Goal: Task Accomplishment & Management: Use online tool/utility

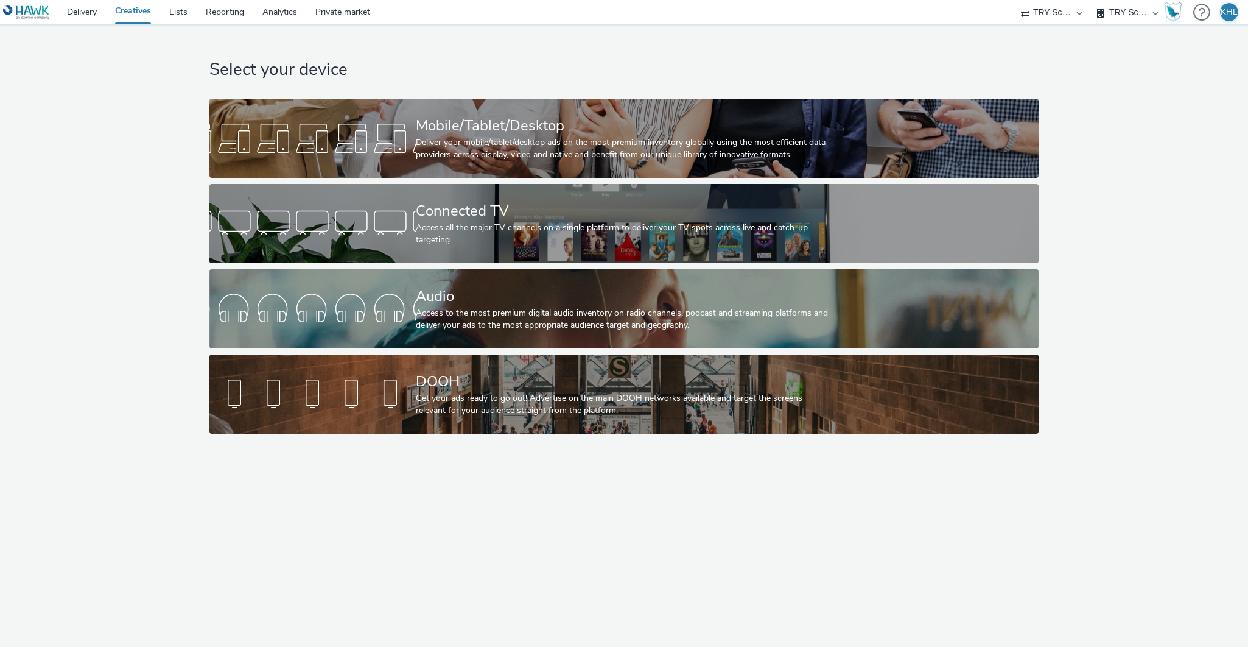
select select "9bcd8e0d-5764-4b89-88fe-b89ee02050ce"
select select "b9dae05b-e3f1-4ff2-954b-b373158465c4"
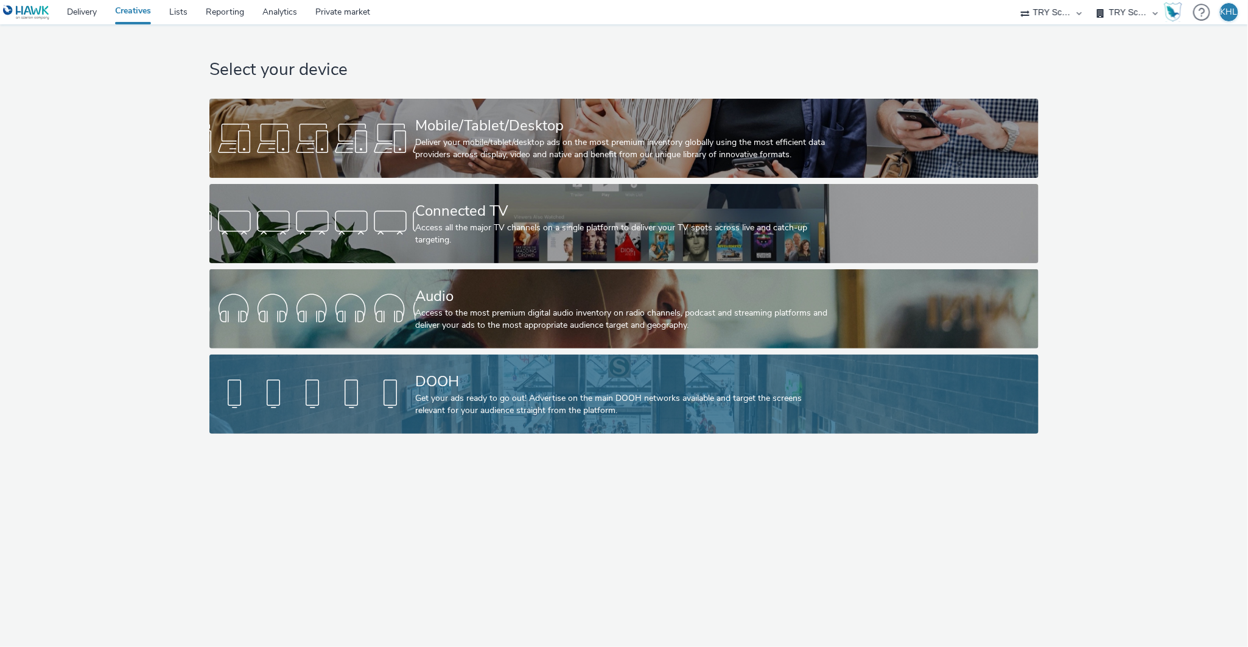
click at [395, 364] on link "DOOH Get your ads ready to go out! Advertise on the main DOOH networks availabl…" at bounding box center [623, 393] width 829 height 79
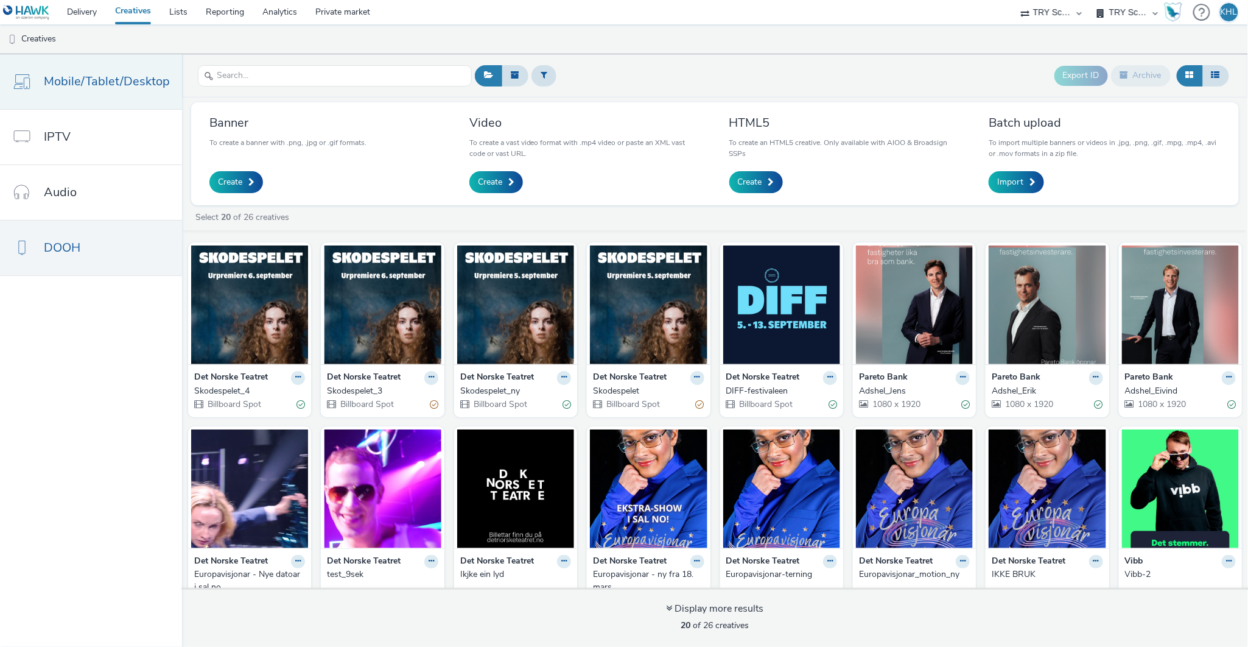
click at [108, 77] on span "Mobile/Tablet/Desktop" at bounding box center [107, 81] width 126 height 18
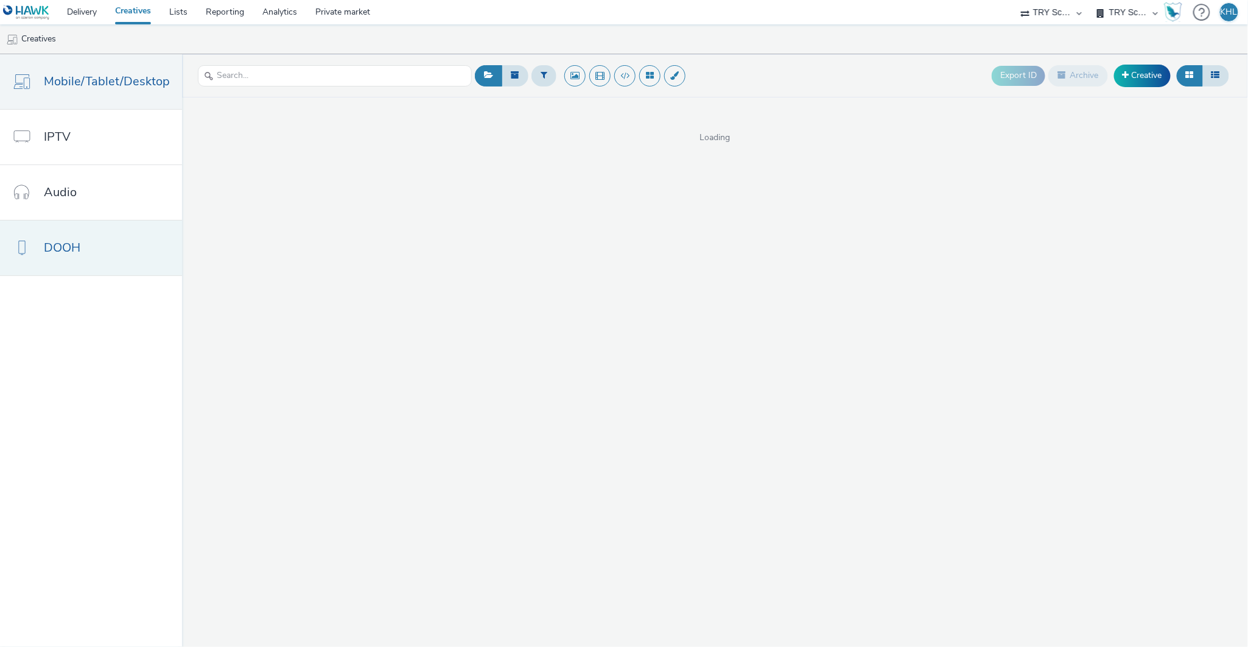
click at [67, 244] on span "DOOH" at bounding box center [62, 248] width 37 height 18
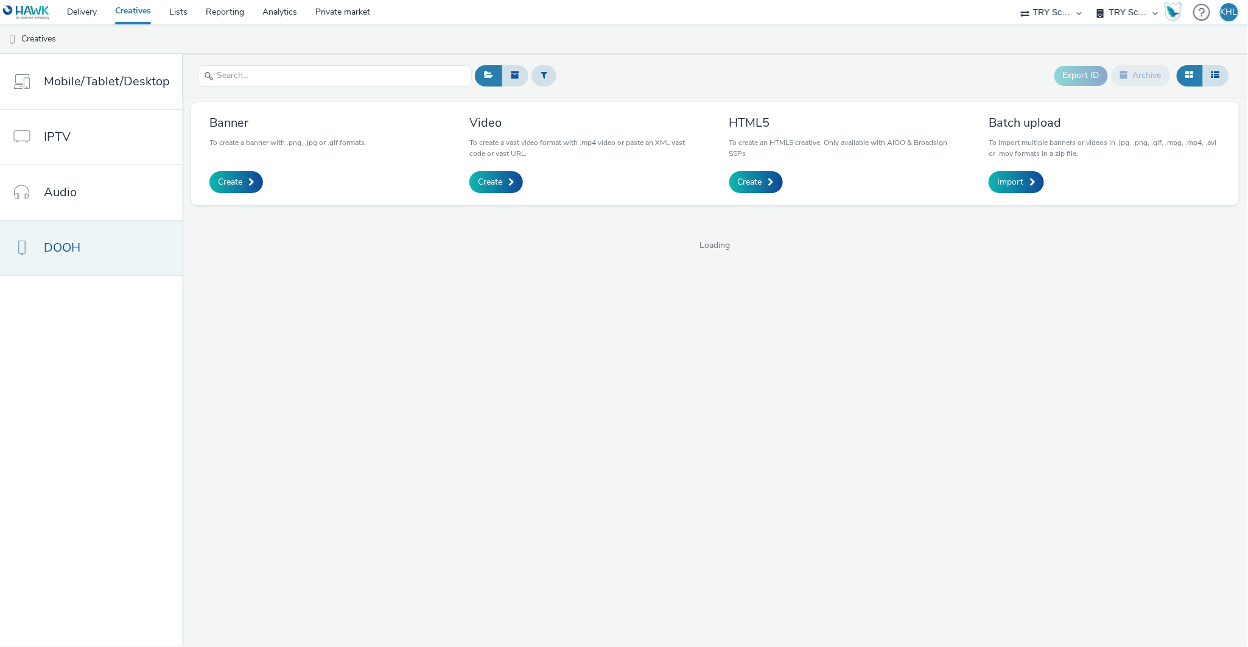
click at [67, 261] on link "DOOH" at bounding box center [91, 247] width 182 height 55
click at [218, 180] on span "Create" at bounding box center [230, 182] width 24 height 12
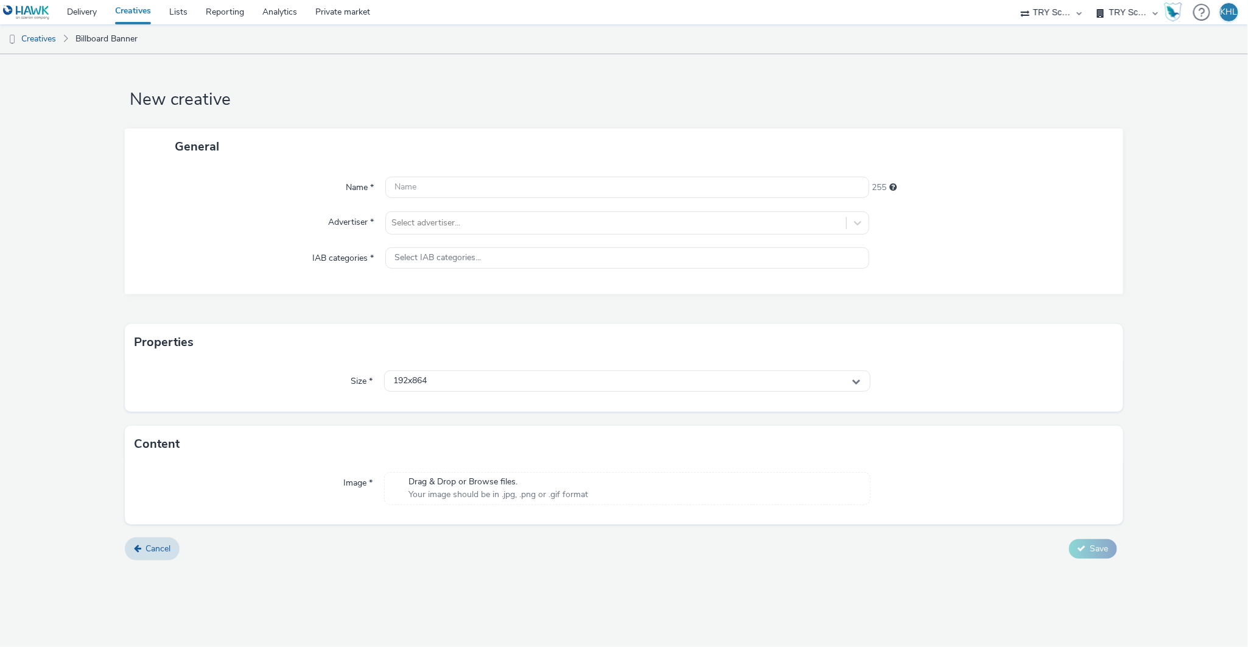
click at [144, 10] on link "Creatives" at bounding box center [133, 12] width 54 height 24
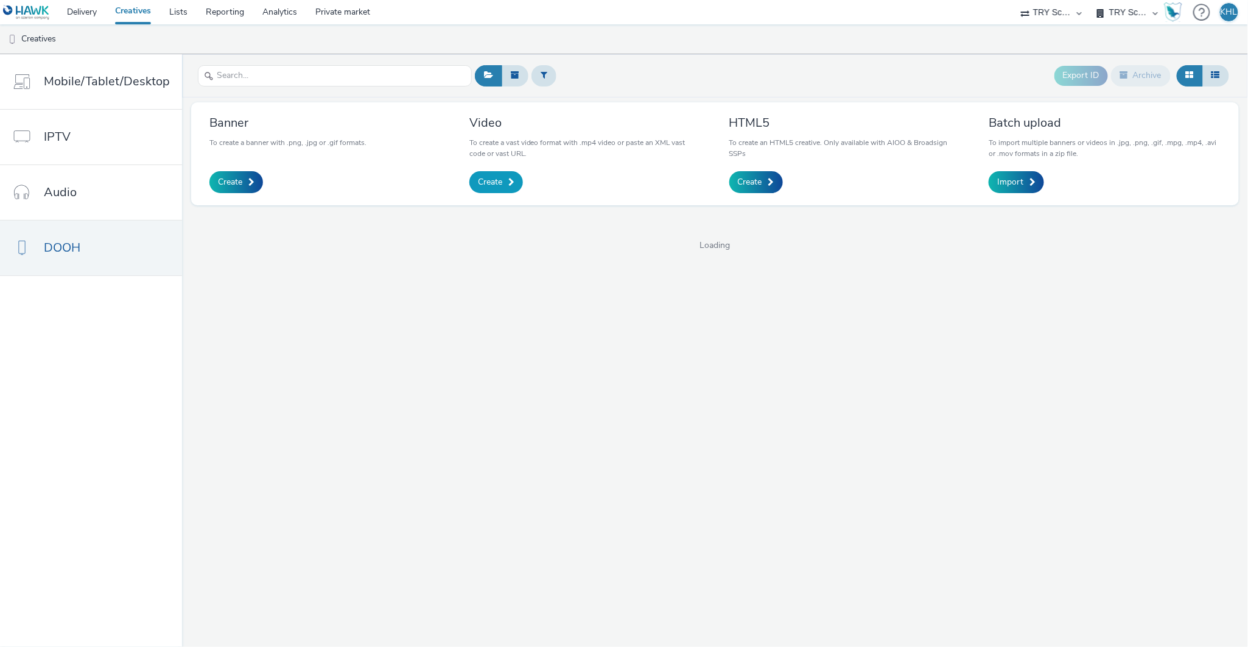
click at [478, 185] on span "Create" at bounding box center [490, 182] width 24 height 12
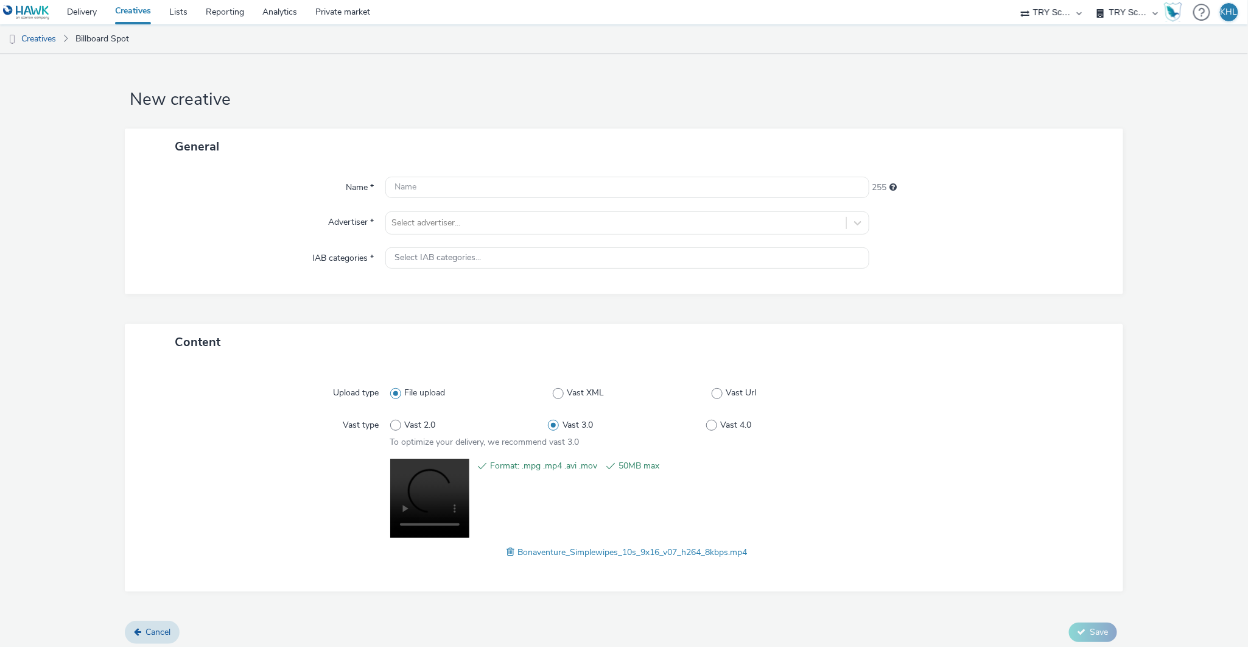
drag, startPoint x: 212, startPoint y: 395, endPoint x: 407, endPoint y: 205, distance: 271.7
click at [223, 374] on div "Upload type File upload Vast XML Vast Url Vast type Vast 2.0 Vast 3.0 Vast 4.0 …" at bounding box center [624, 475] width 974 height 206
click at [437, 179] on input "text" at bounding box center [627, 187] width 484 height 21
type input "Simple_ad1"
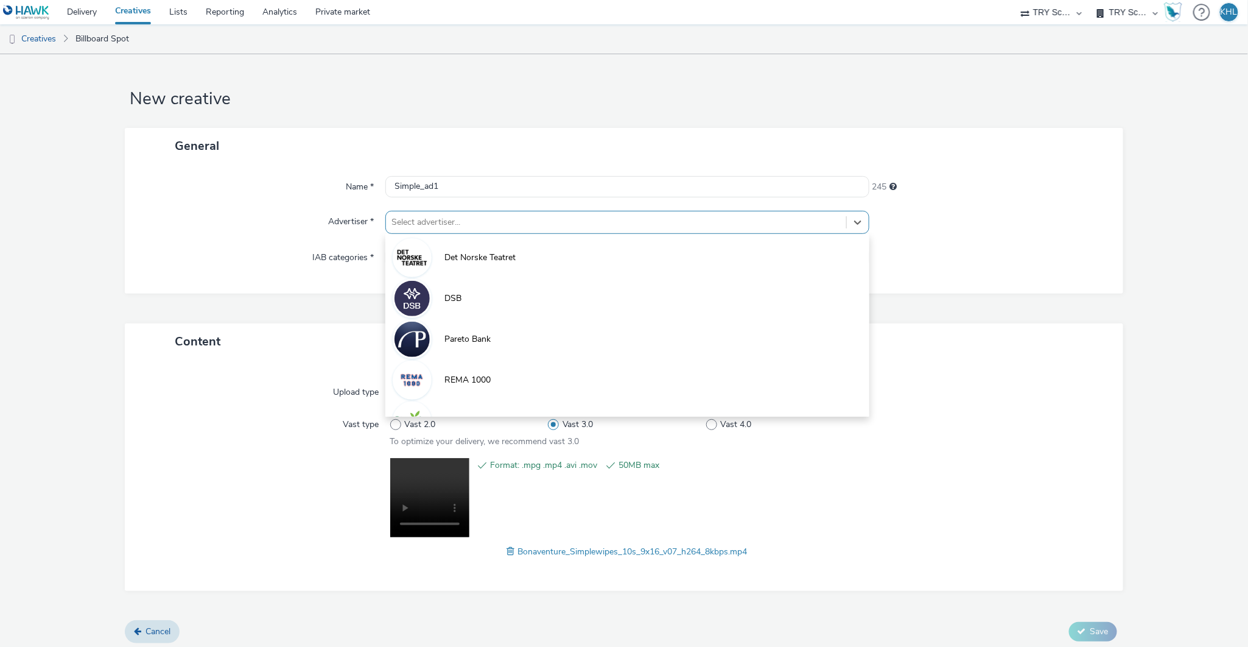
click at [479, 217] on div at bounding box center [616, 222] width 448 height 15
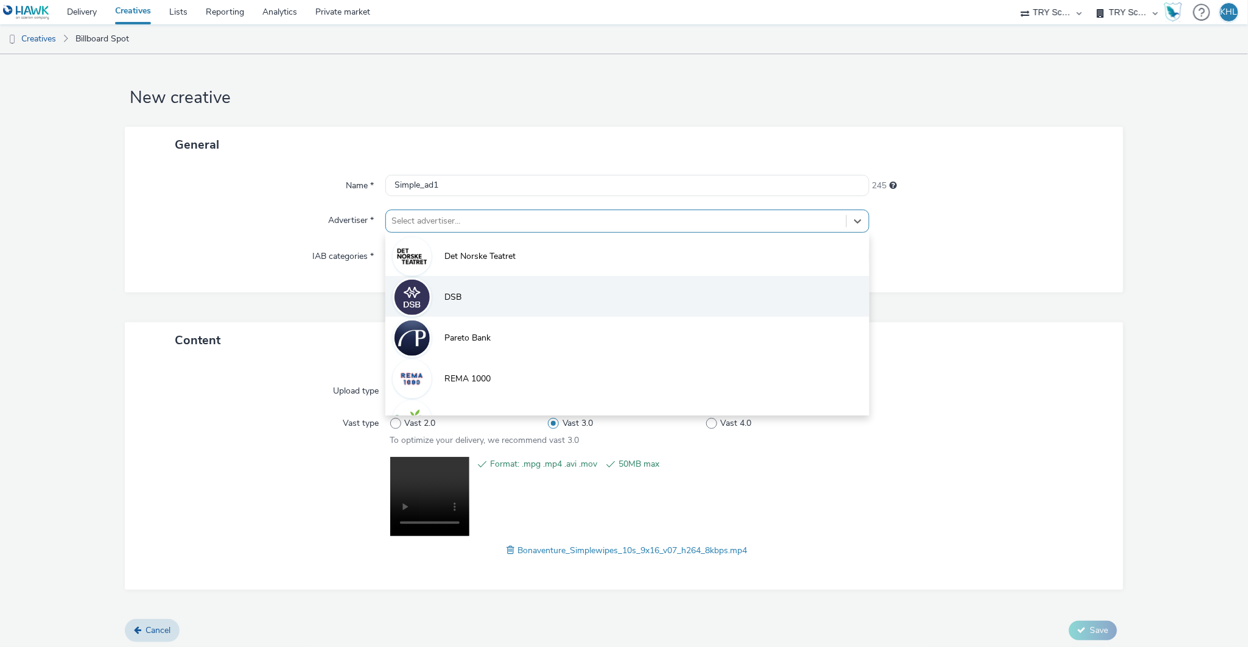
type input "s"
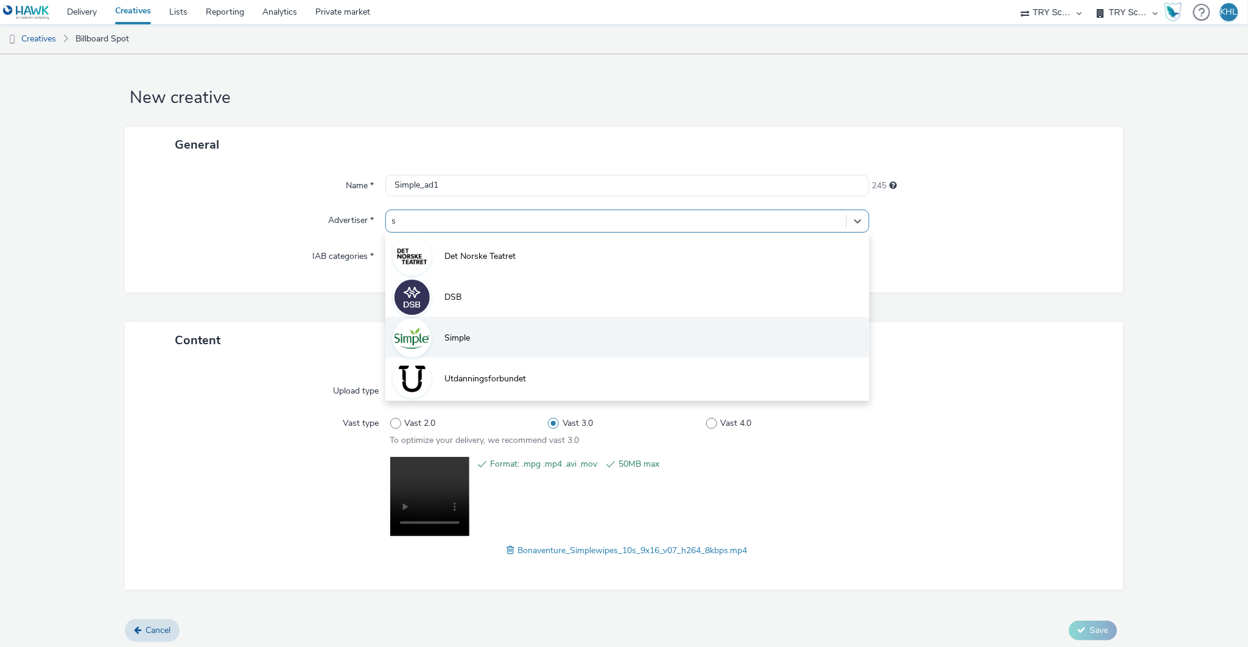
click at [450, 344] on li "Simple" at bounding box center [627, 337] width 484 height 41
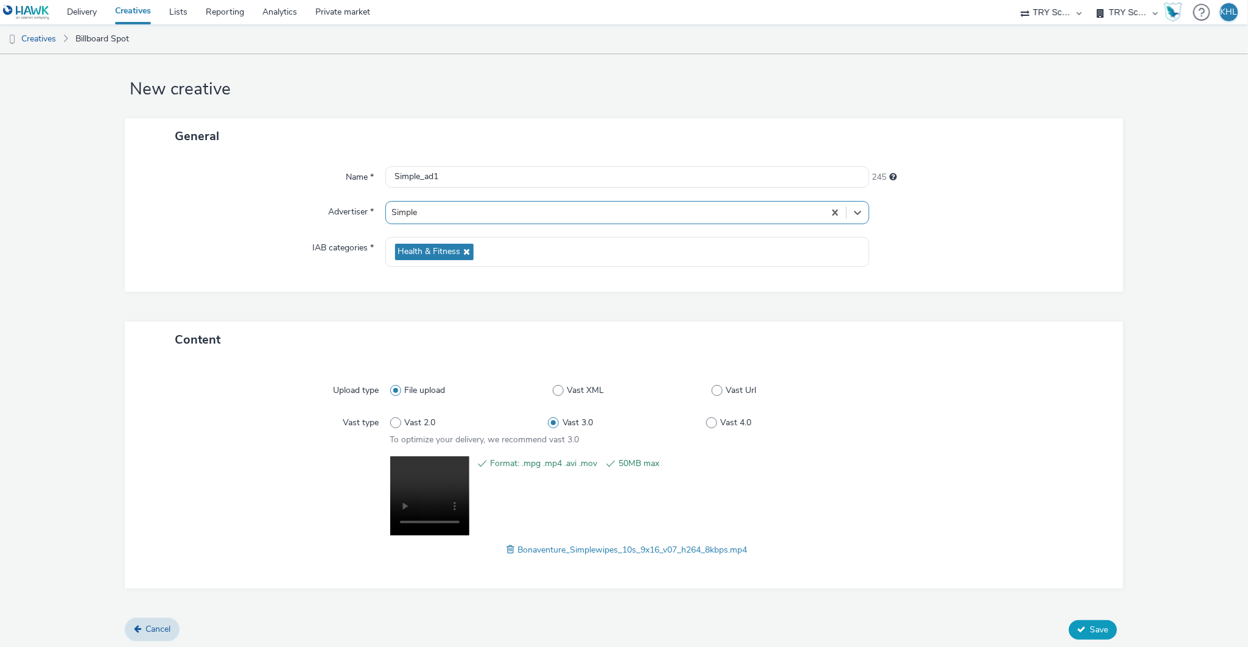
scroll to position [10, 0]
click at [1088, 623] on button "Save" at bounding box center [1093, 629] width 48 height 19
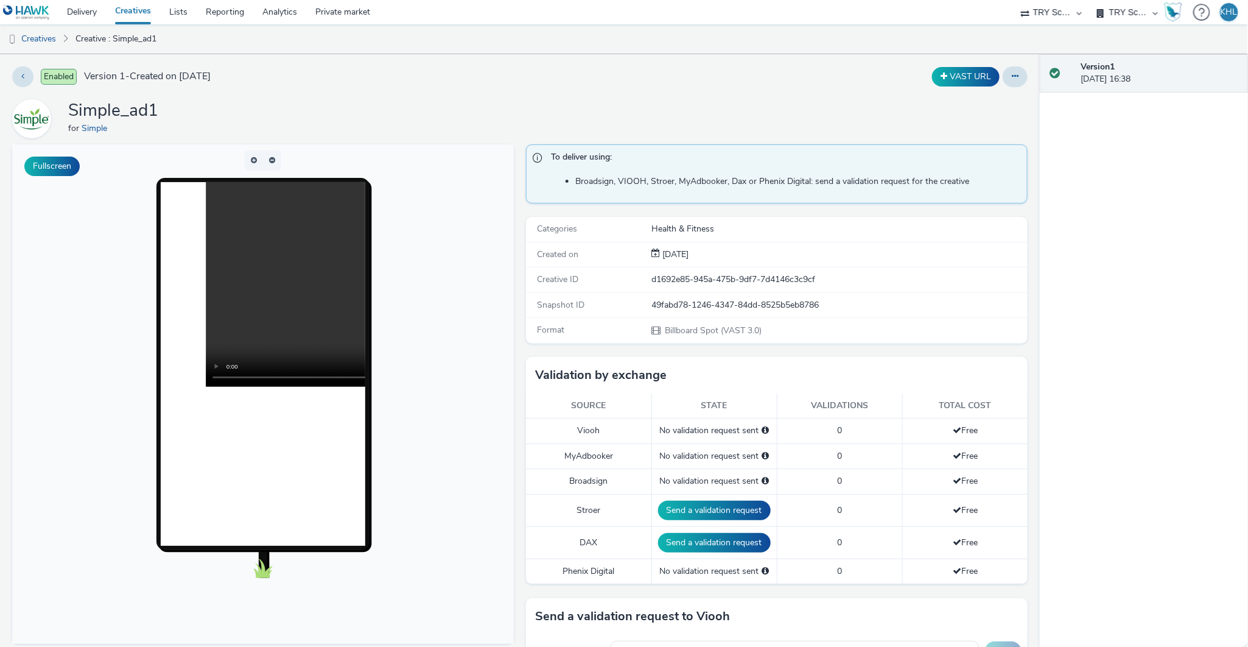
click at [262, 291] on video at bounding box center [410, 284] width 409 height 205
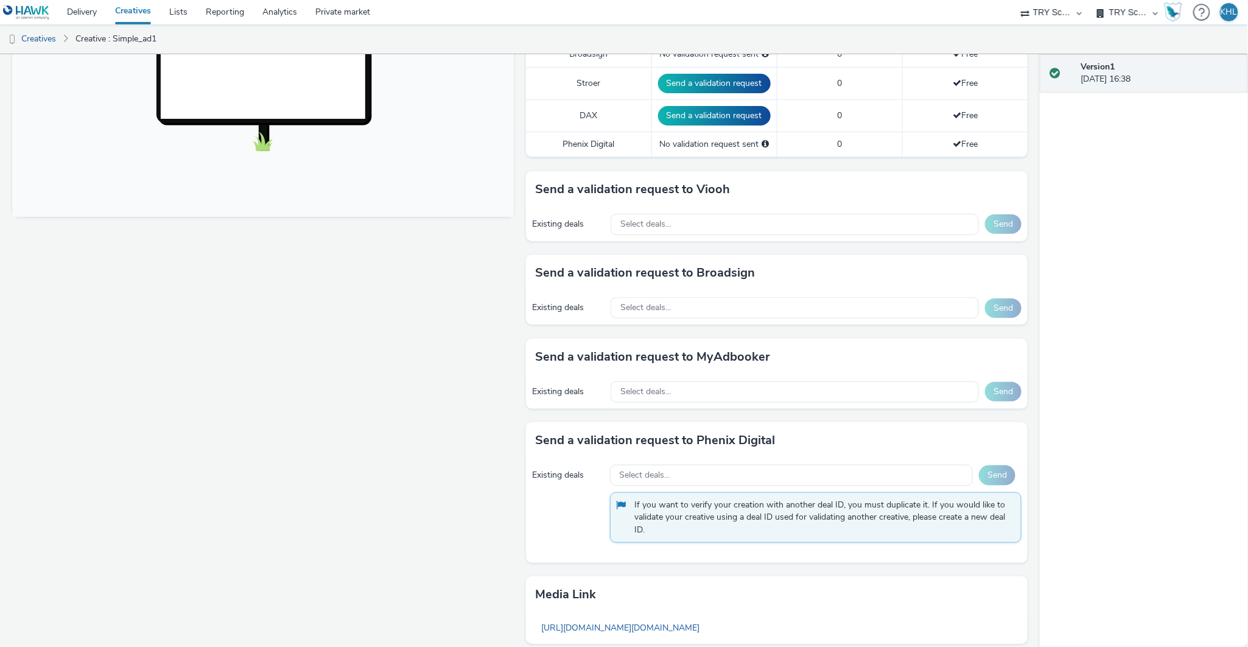
scroll to position [412, 0]
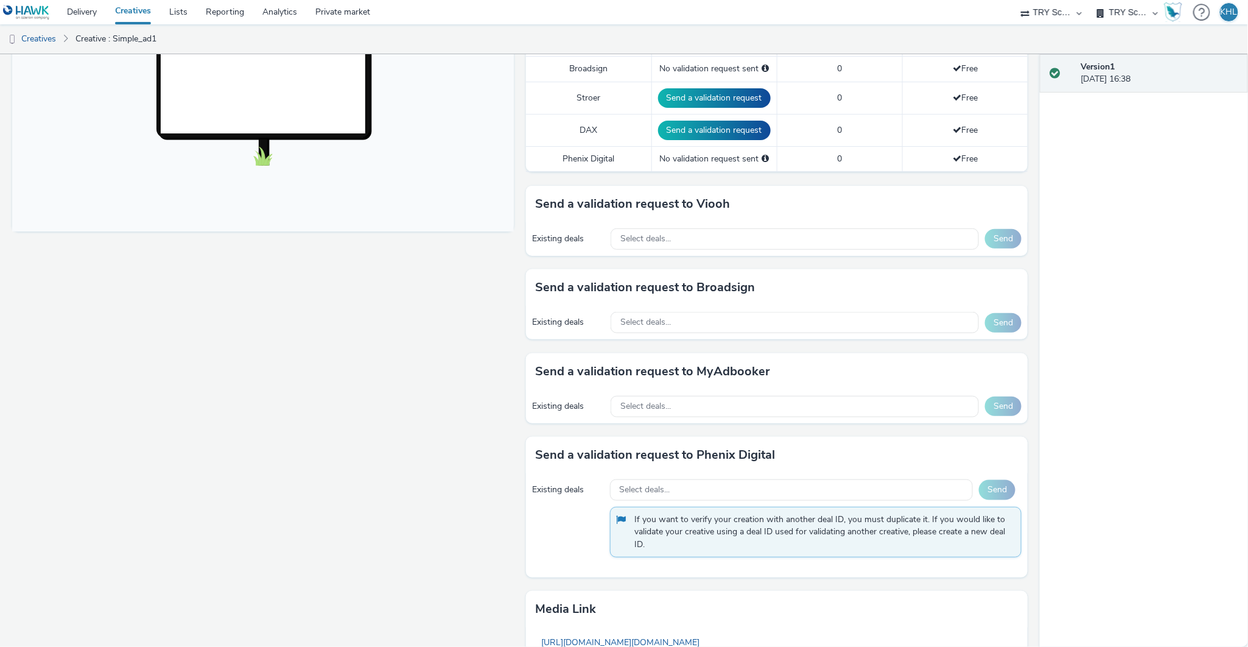
click at [743, 237] on div "Select deals..." at bounding box center [795, 238] width 368 height 21
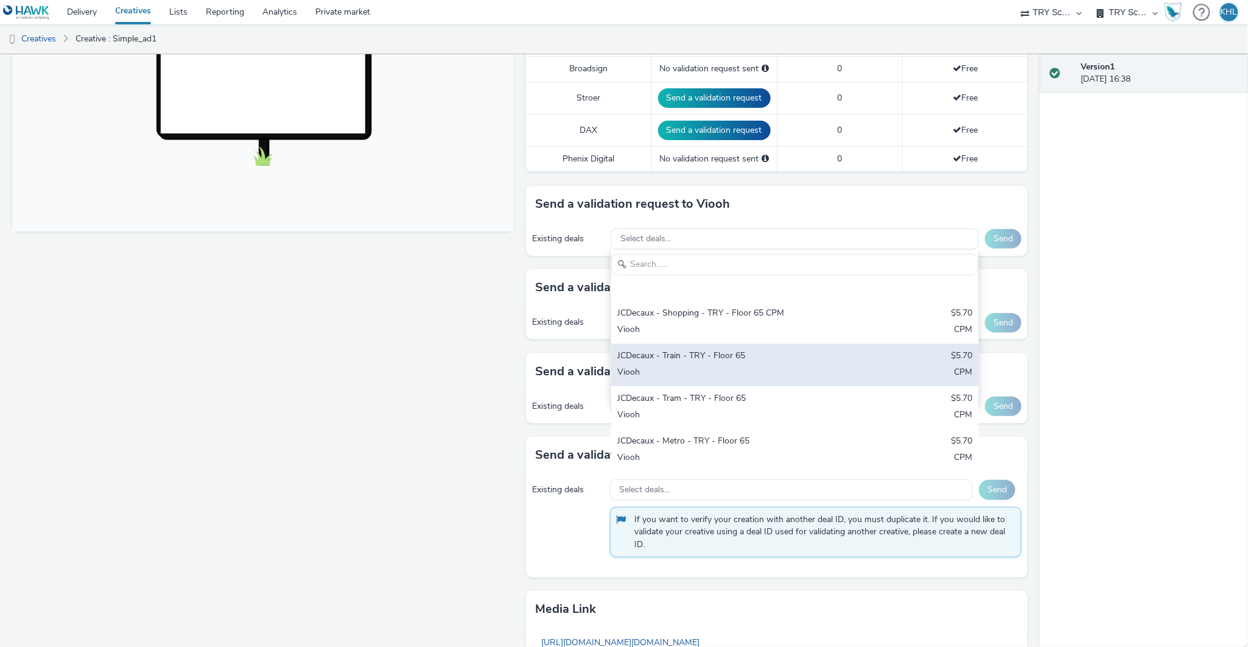
scroll to position [46, 0]
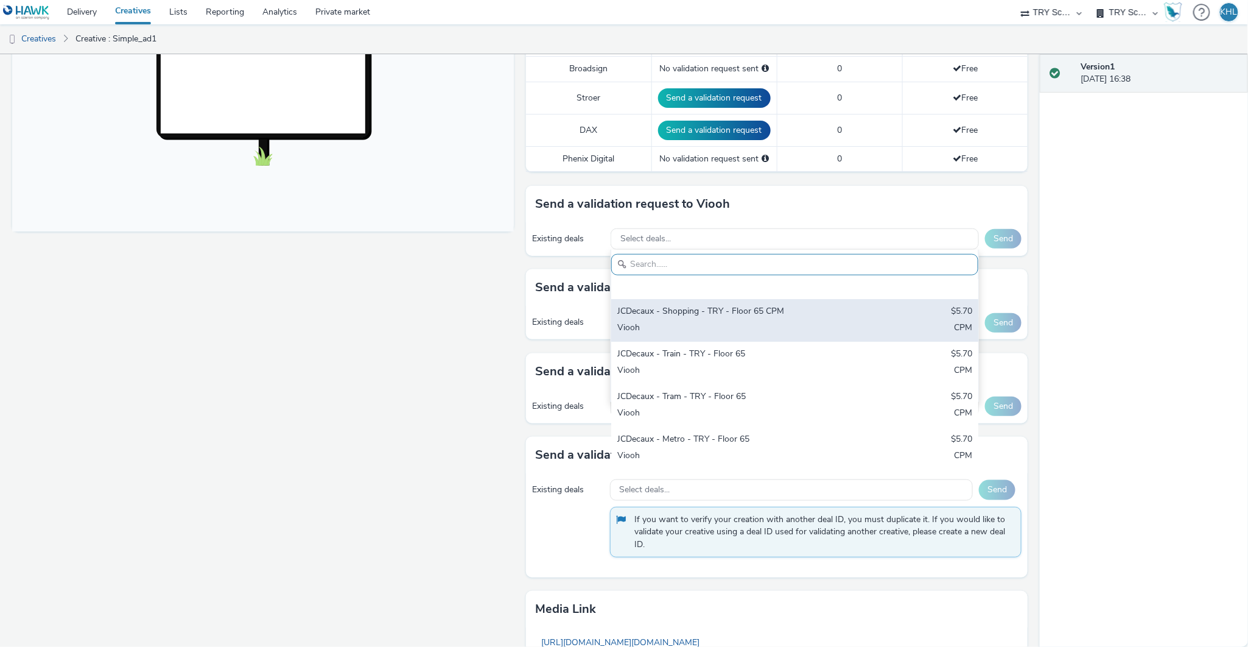
click at [742, 321] on div "Viooh" at bounding box center [734, 328] width 234 height 14
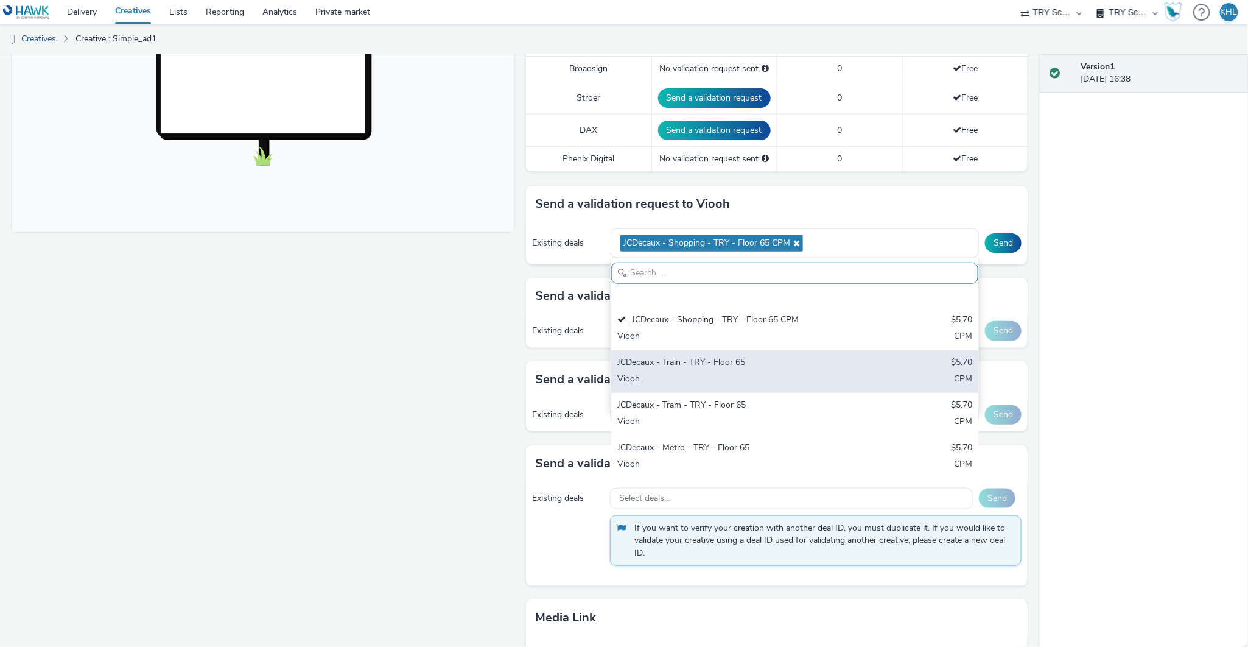
click at [745, 373] on div "Viooh" at bounding box center [734, 380] width 234 height 14
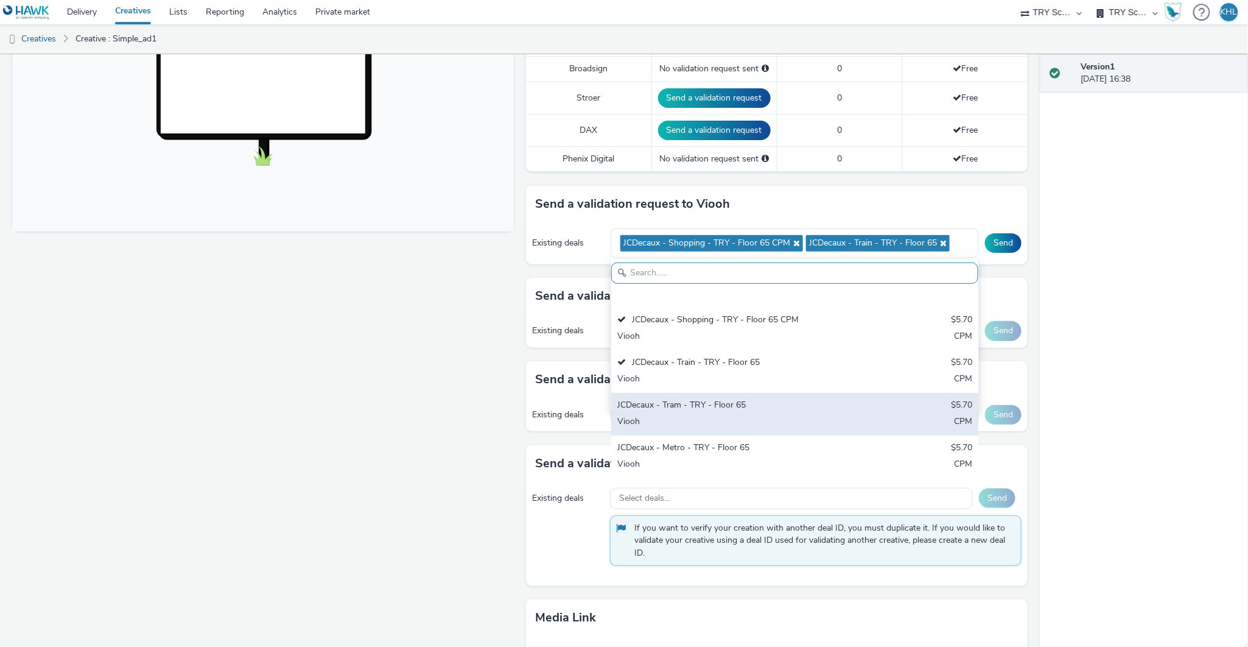
click at [726, 402] on div "JCDecaux - Tram - TRY - Floor 65" at bounding box center [734, 406] width 234 height 14
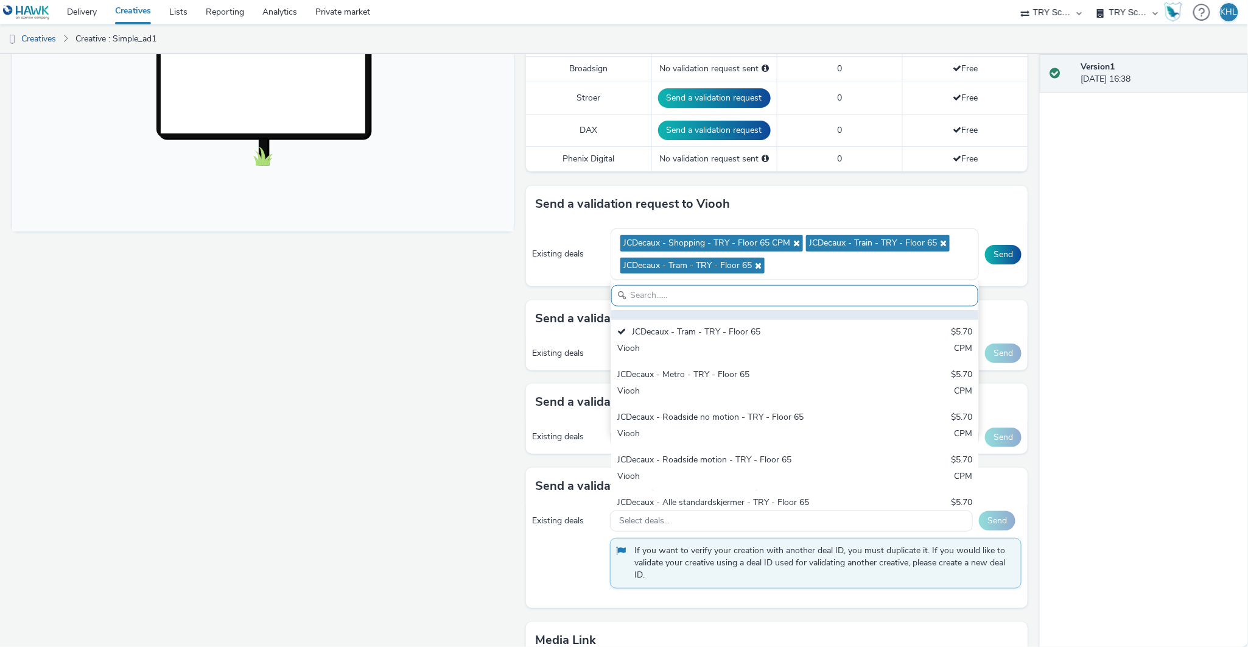
scroll to position [144, 0]
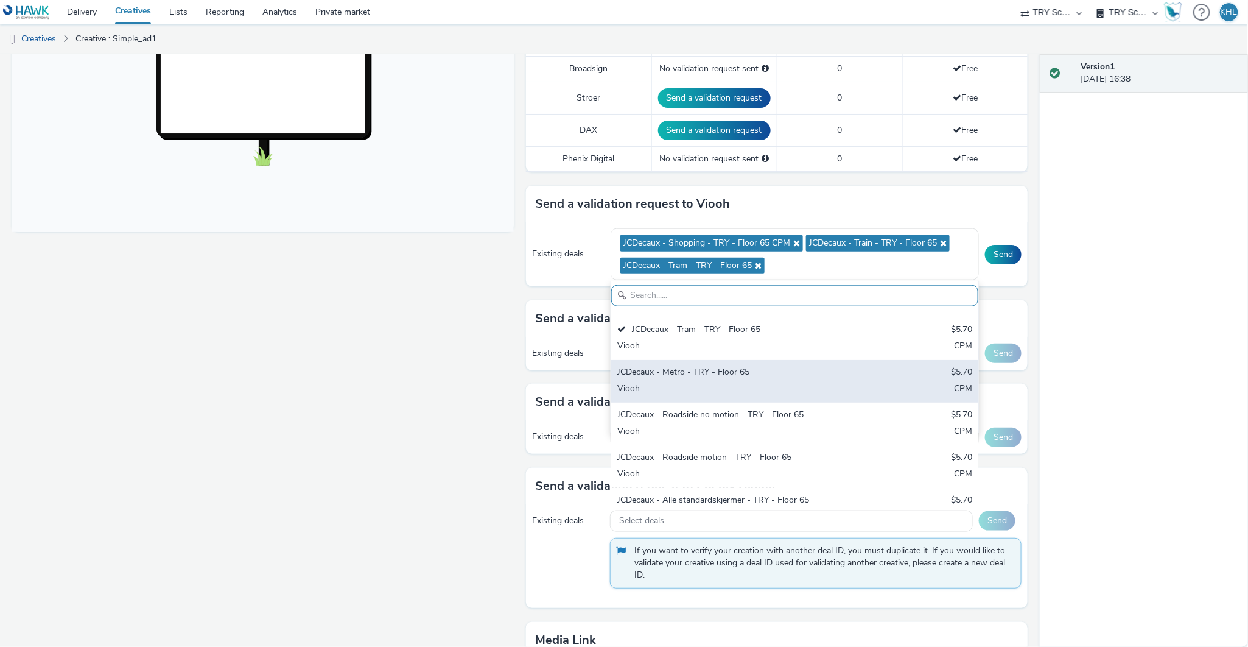
click at [712, 382] on div "Viooh" at bounding box center [734, 389] width 234 height 14
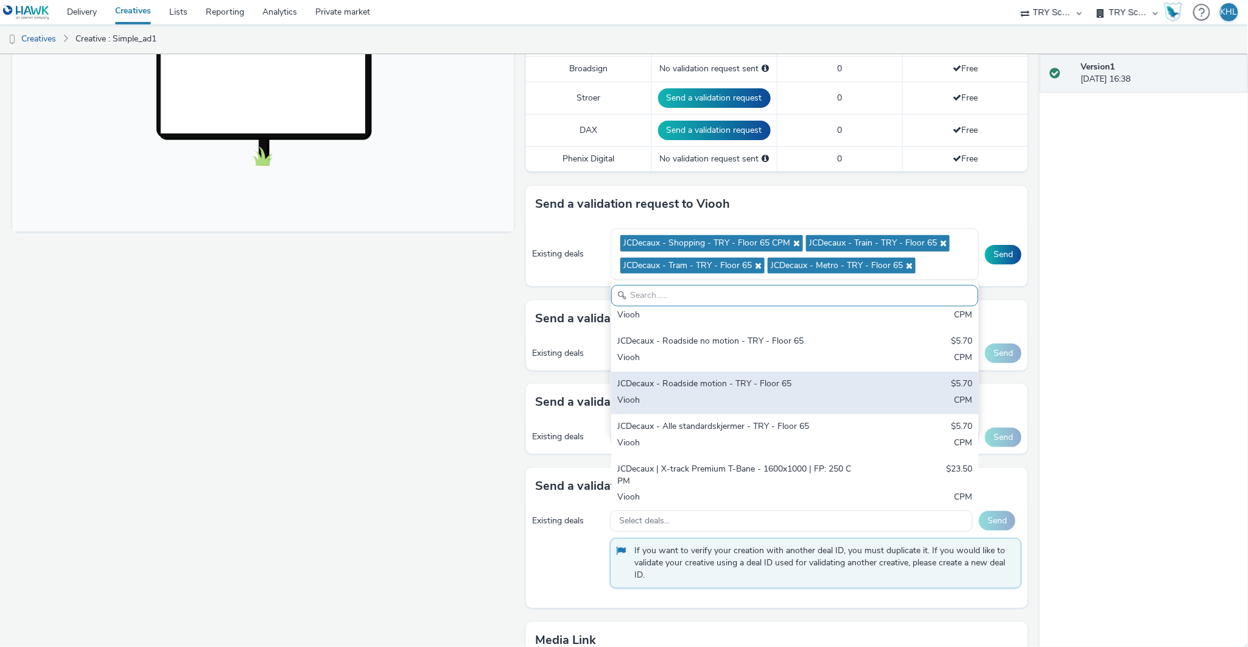
scroll to position [221, 0]
click at [753, 374] on div "JCDecaux - Roadside motion - TRY - Floor 65" at bounding box center [734, 381] width 234 height 14
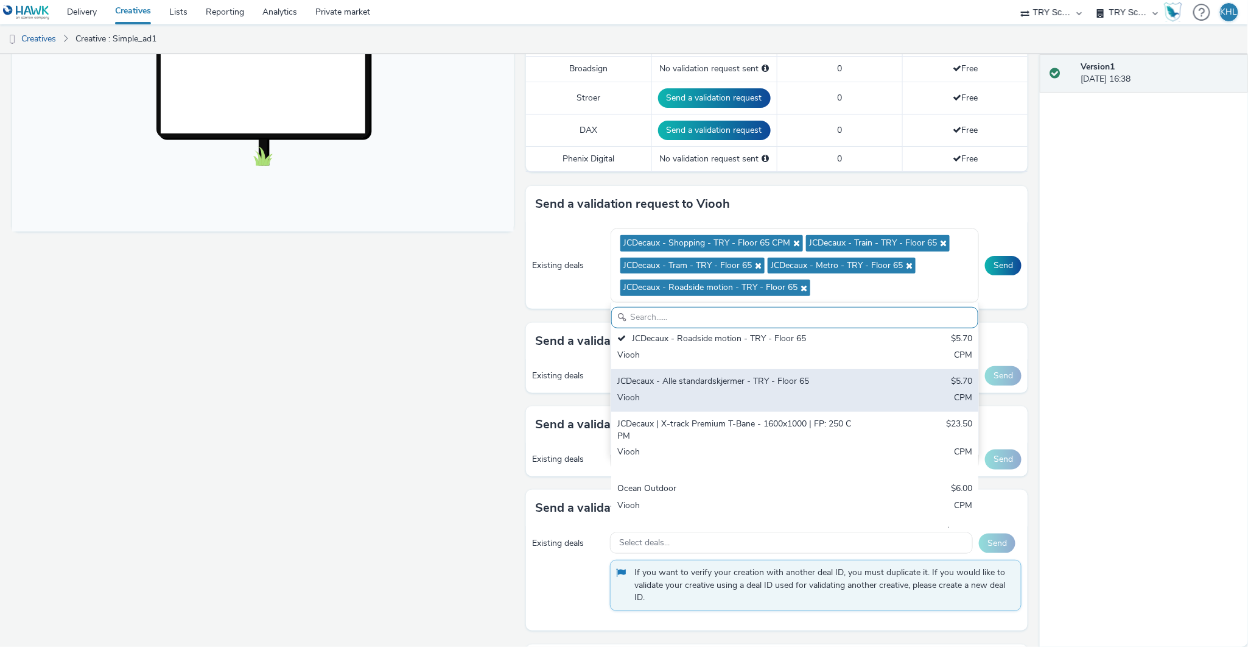
scroll to position [286, 0]
click at [771, 376] on div "JCDecaux - Alle standardskjermer - TRY - Floor 65" at bounding box center [734, 381] width 234 height 14
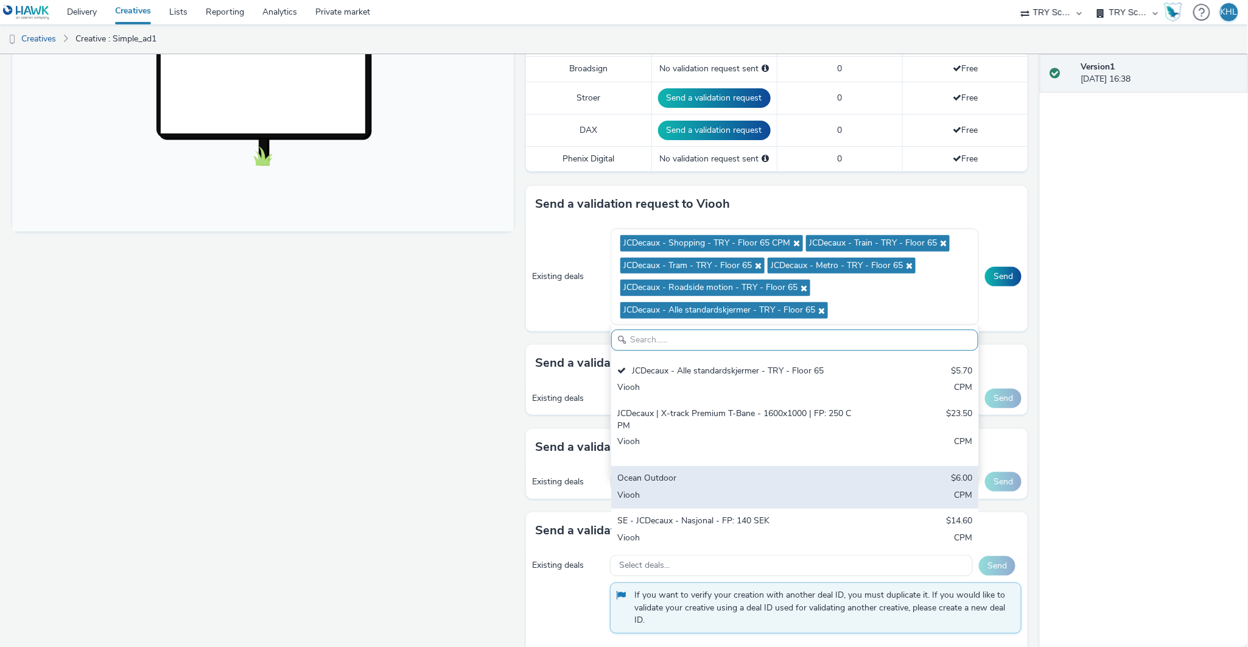
scroll to position [317, 0]
click at [673, 472] on div "Ocean Outdoor" at bounding box center [734, 479] width 234 height 14
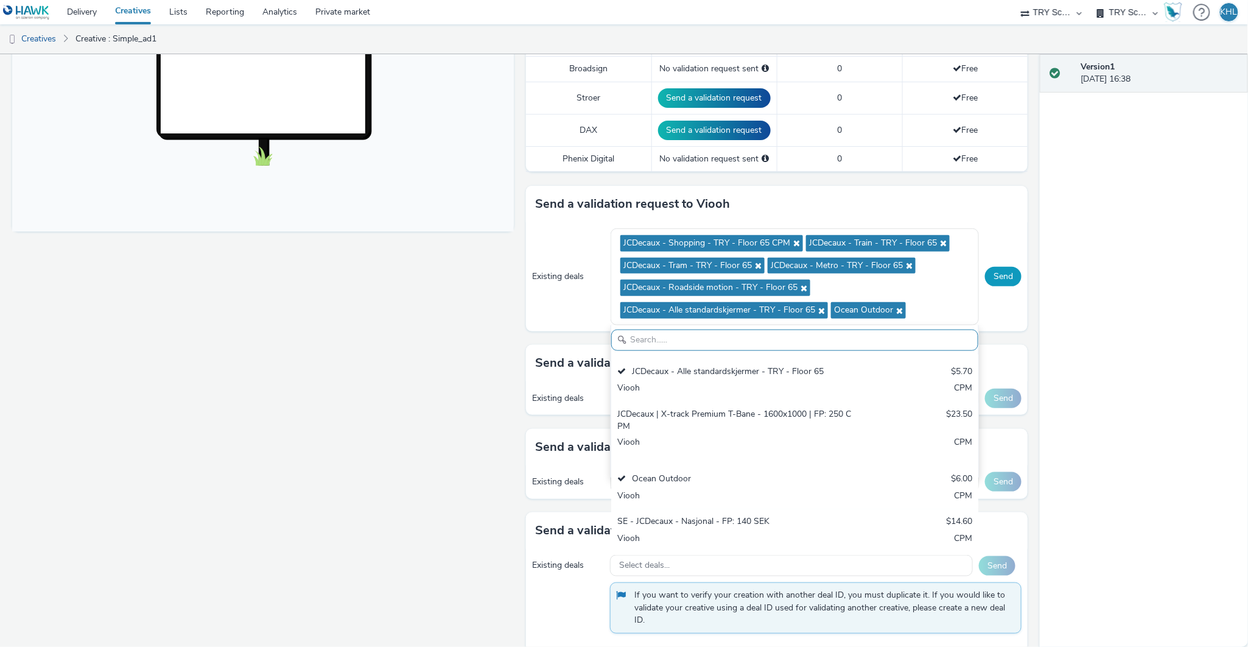
click at [1009, 271] on button "Send" at bounding box center [1003, 276] width 37 height 19
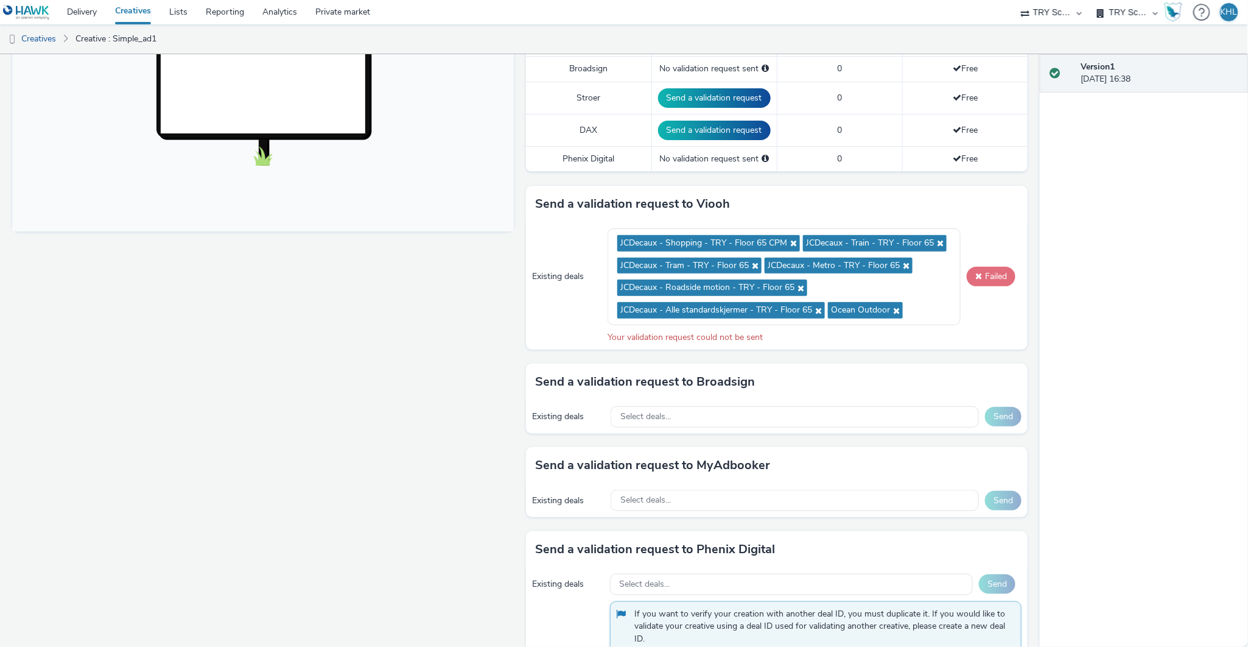
click at [997, 267] on button "Failed" at bounding box center [991, 276] width 49 height 19
click at [1003, 267] on button "Failed" at bounding box center [991, 276] width 49 height 19
click at [987, 260] on div "Existing deals JCDecaux - Shopping - TRY - Floor 65 CPM JCDecaux - Train - TRY …" at bounding box center [777, 286] width 502 height 128
click at [983, 267] on button "Failed" at bounding box center [991, 276] width 49 height 19
click at [984, 267] on button "Failed" at bounding box center [991, 276] width 49 height 19
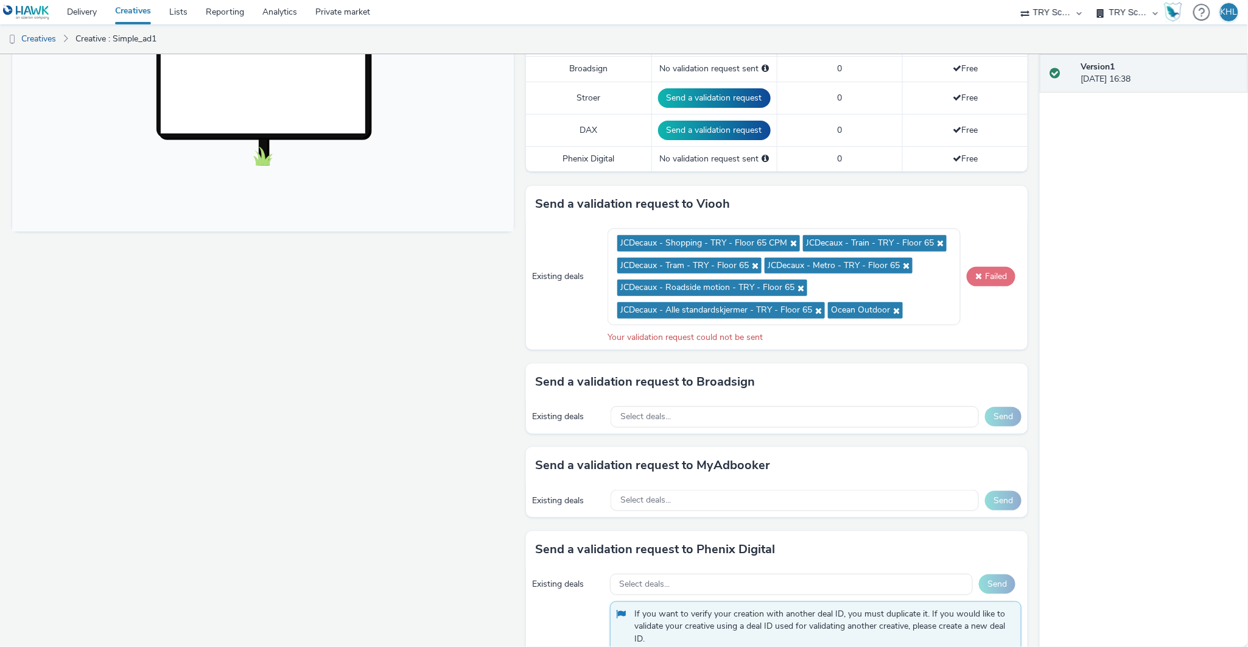
click at [984, 267] on button "Failed" at bounding box center [991, 276] width 49 height 19
click at [989, 273] on button "Failed" at bounding box center [991, 276] width 49 height 19
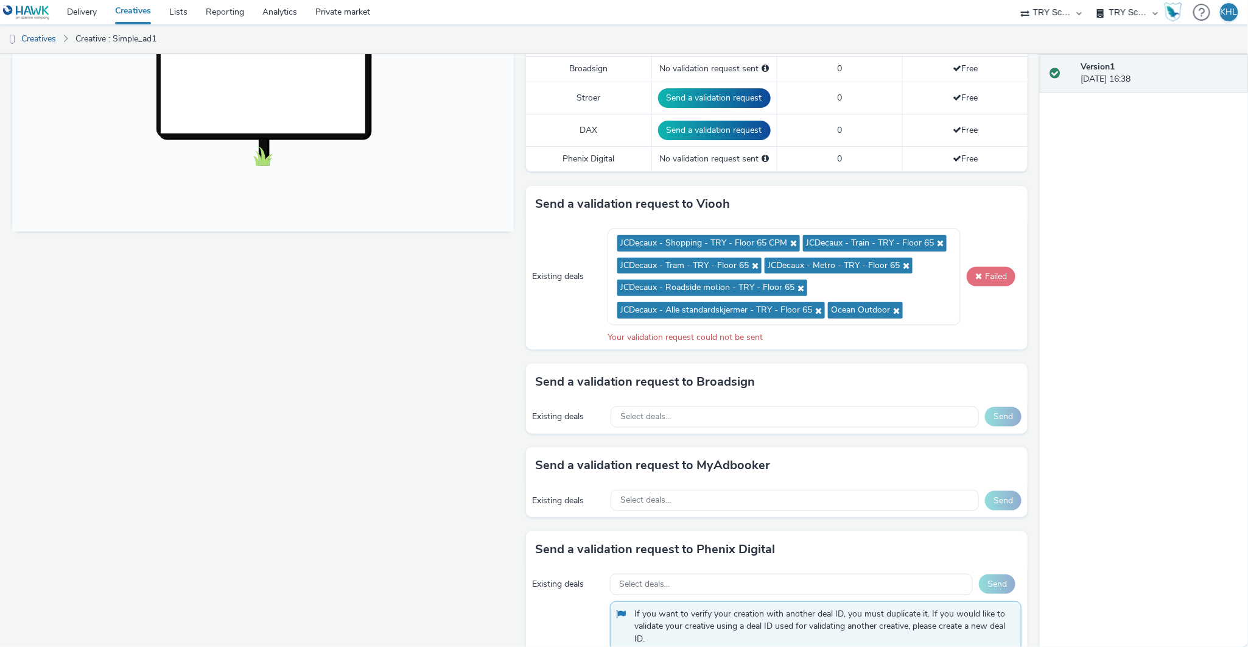
click at [989, 273] on button "Failed" at bounding box center [991, 276] width 49 height 19
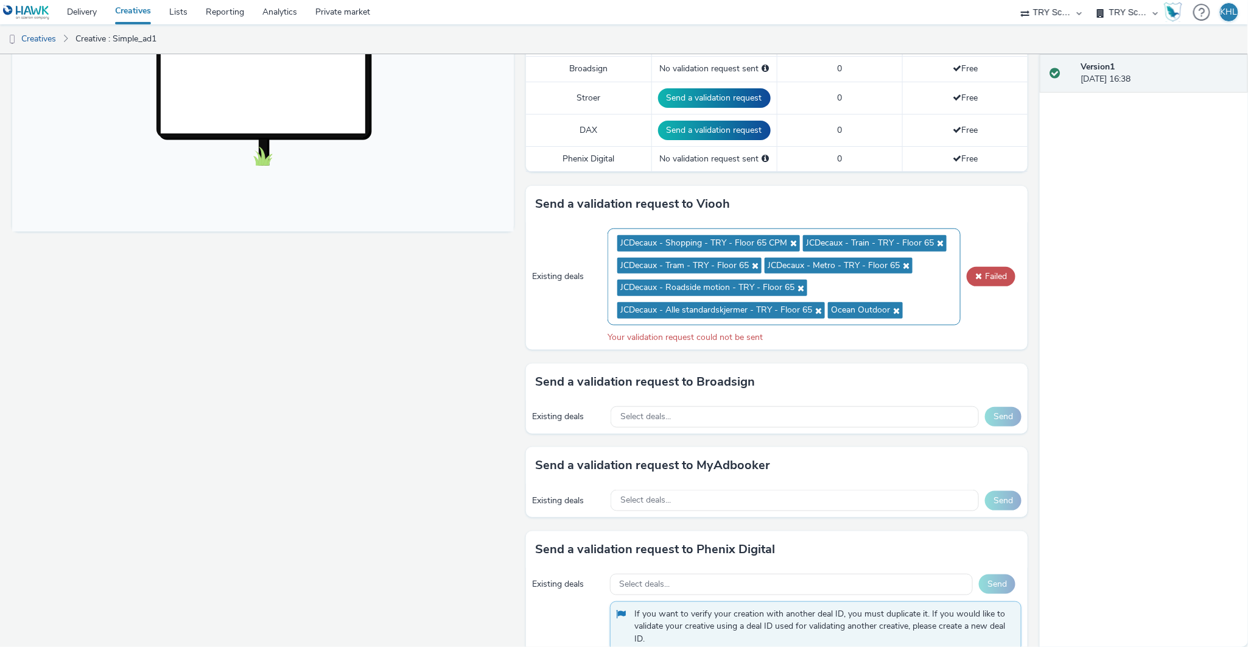
click at [894, 306] on icon at bounding box center [895, 310] width 10 height 9
click at [1005, 270] on button "Failed" at bounding box center [991, 276] width 49 height 19
click at [1002, 269] on button "Failed" at bounding box center [991, 276] width 49 height 19
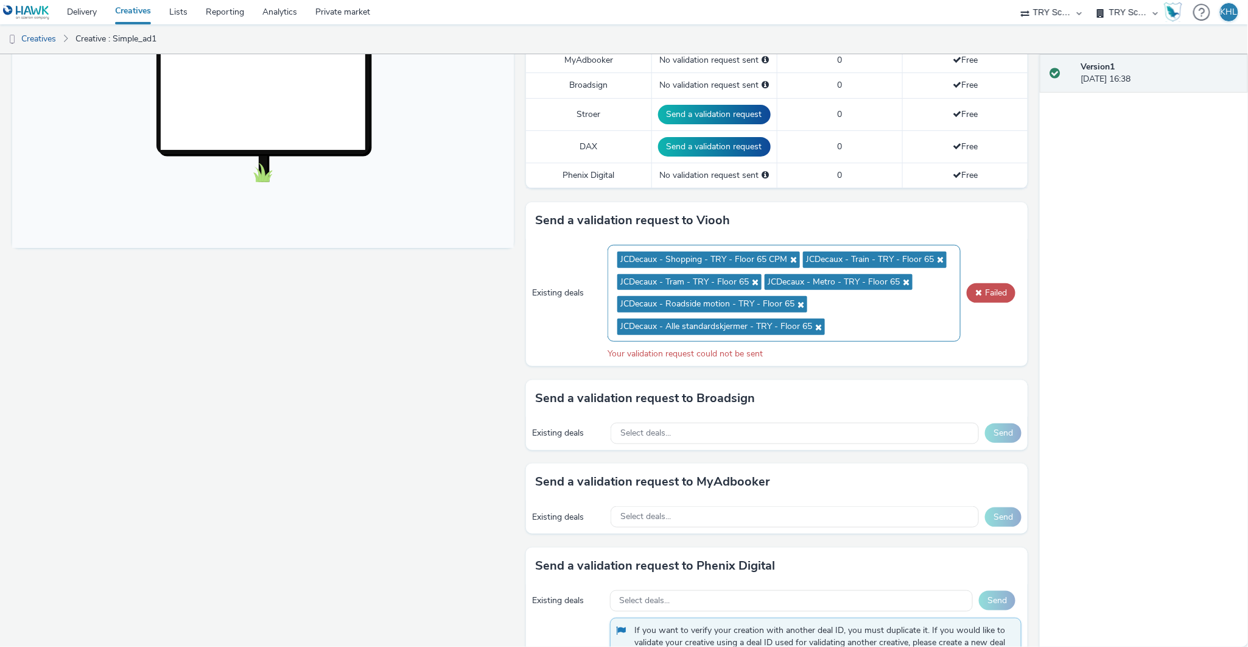
scroll to position [384, 0]
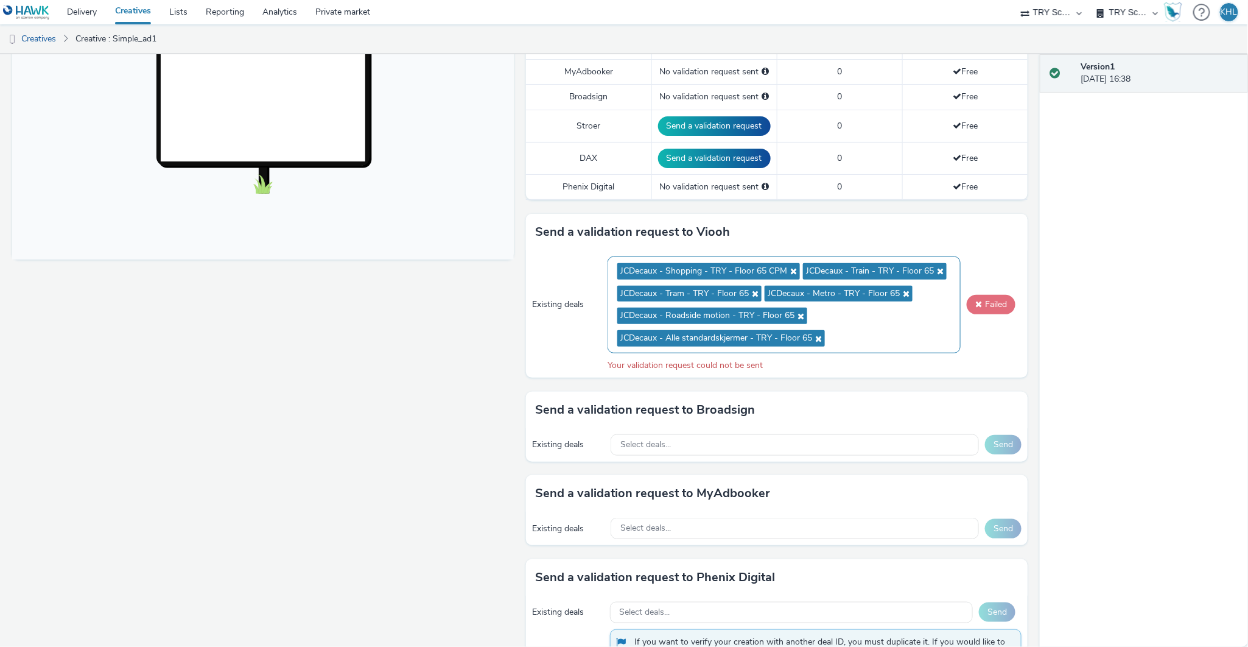
click at [983, 298] on button "Failed" at bounding box center [991, 304] width 49 height 19
click at [818, 334] on icon at bounding box center [817, 338] width 10 height 9
click at [1012, 305] on div "Existing deals JCDecaux - Shopping - TRY - Floor 65 CPM JCDecaux - Train - TRY …" at bounding box center [777, 314] width 502 height 128
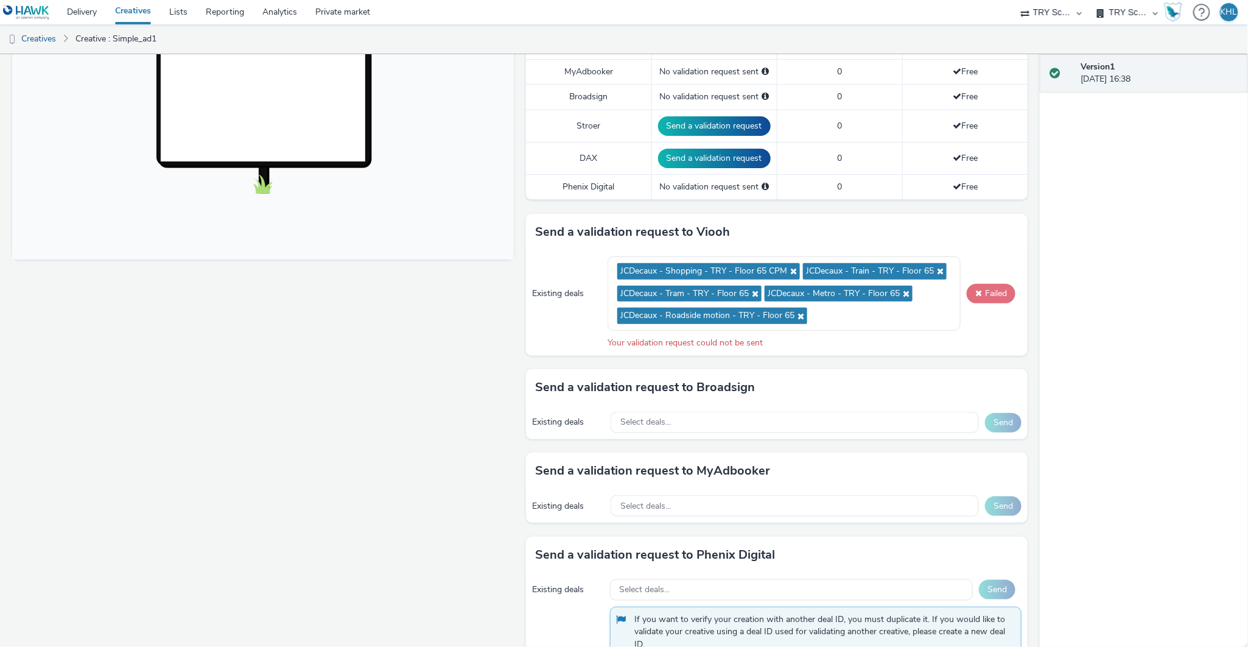
click at [992, 295] on button "Failed" at bounding box center [991, 293] width 49 height 19
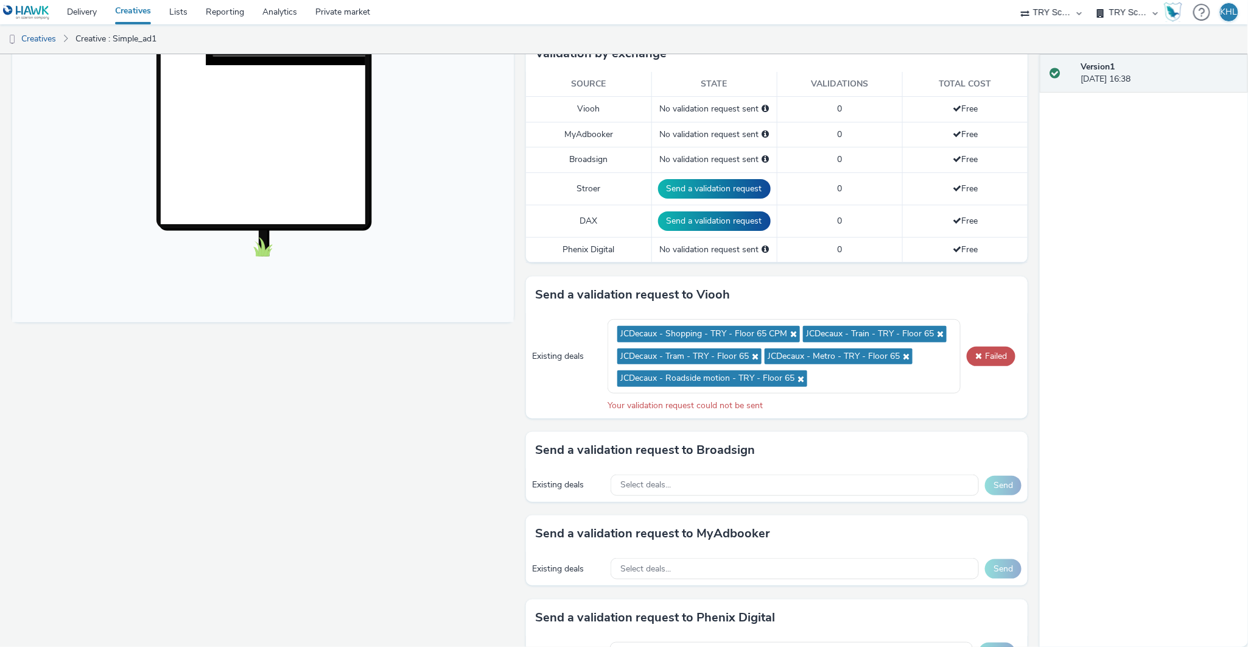
scroll to position [220, 0]
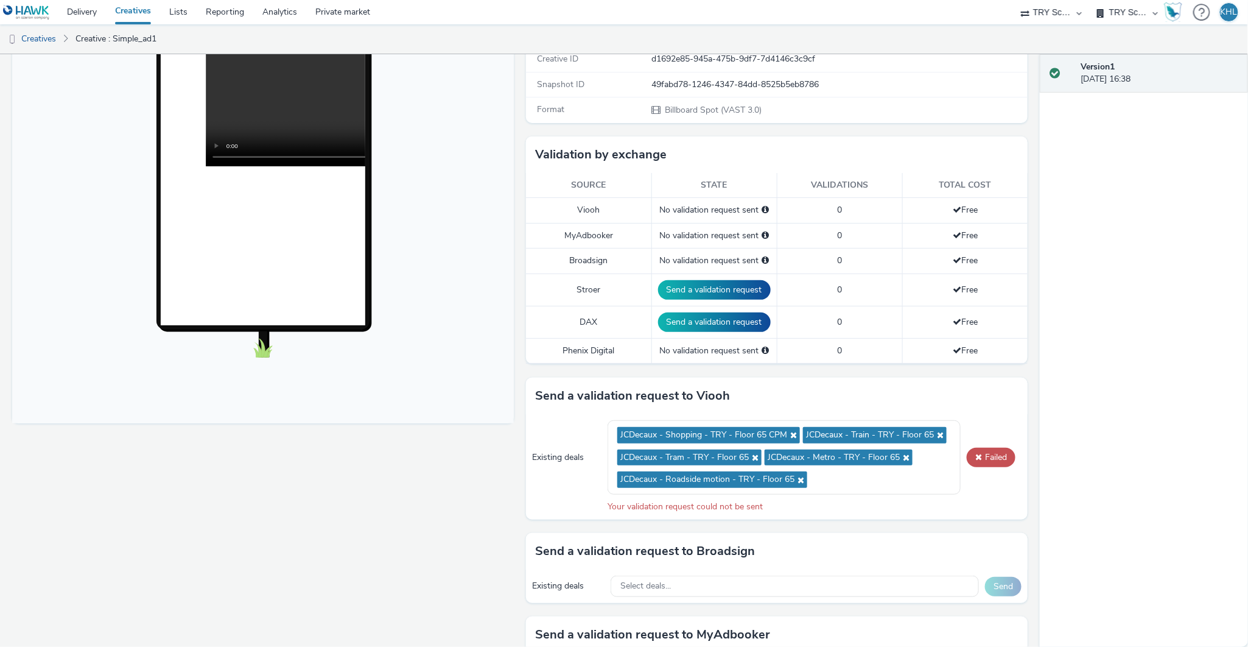
click at [380, 472] on div "Fullscreen" at bounding box center [266, 480] width 508 height 1112
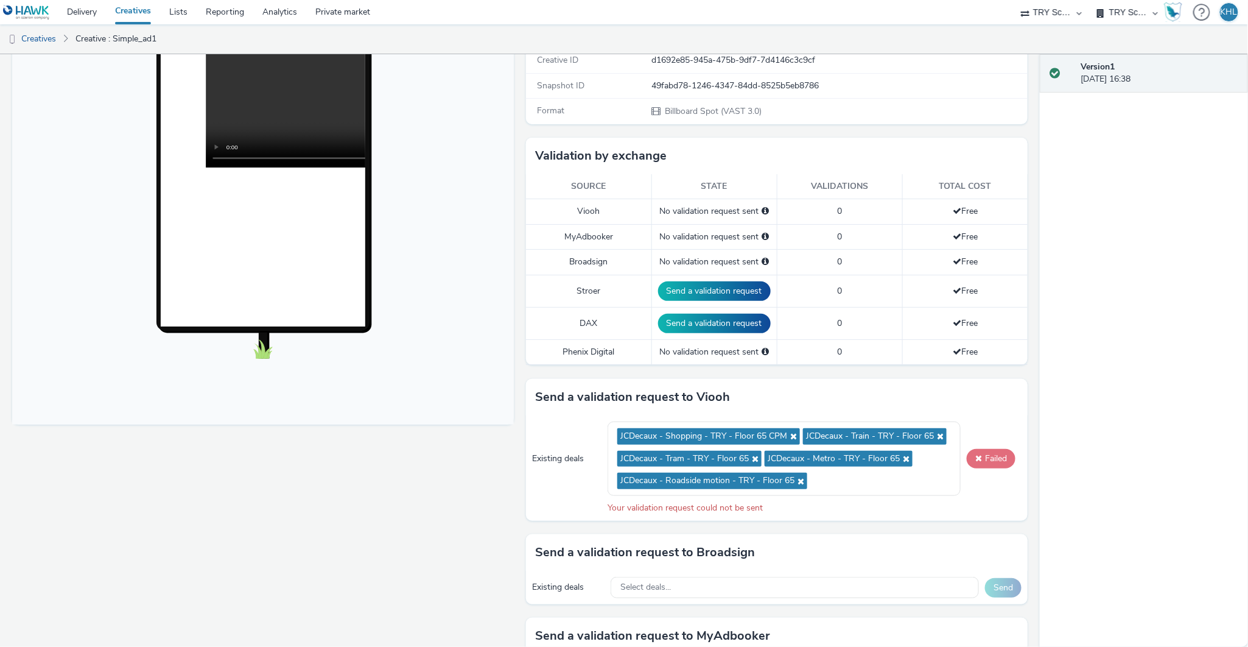
click at [1003, 452] on button "Failed" at bounding box center [991, 458] width 49 height 19
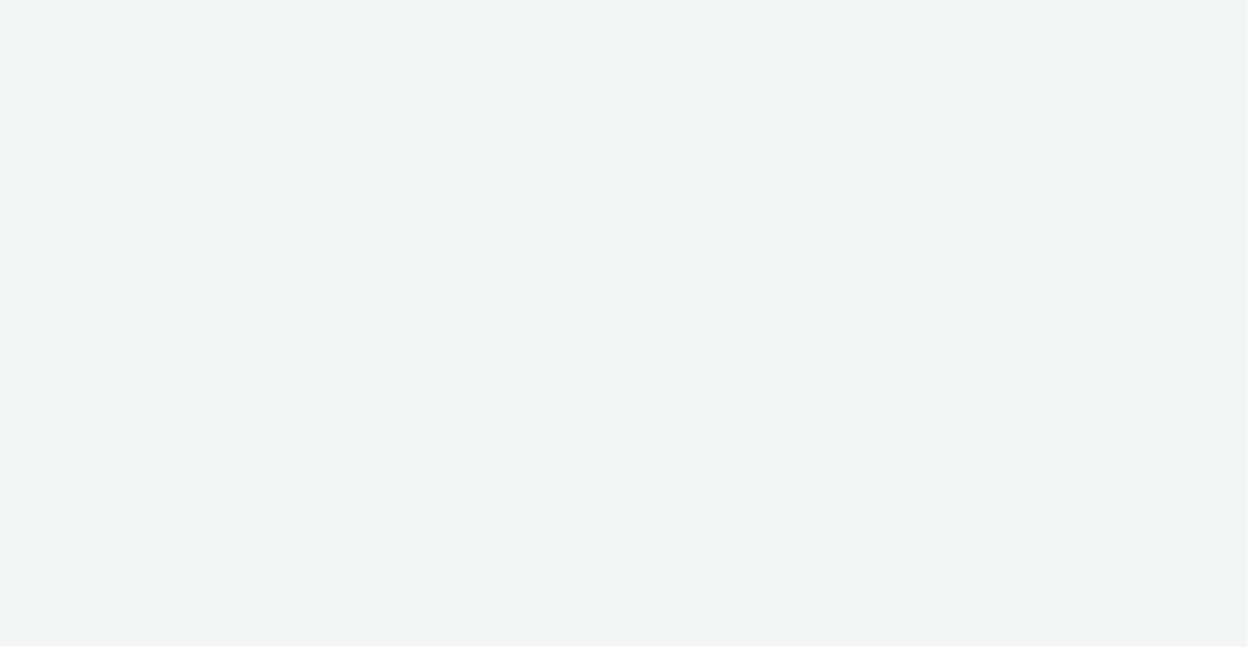
select select "9bcd8e0d-5764-4b89-88fe-b89ee02050ce"
select select "b9dae05b-e3f1-4ff2-954b-b373158465c4"
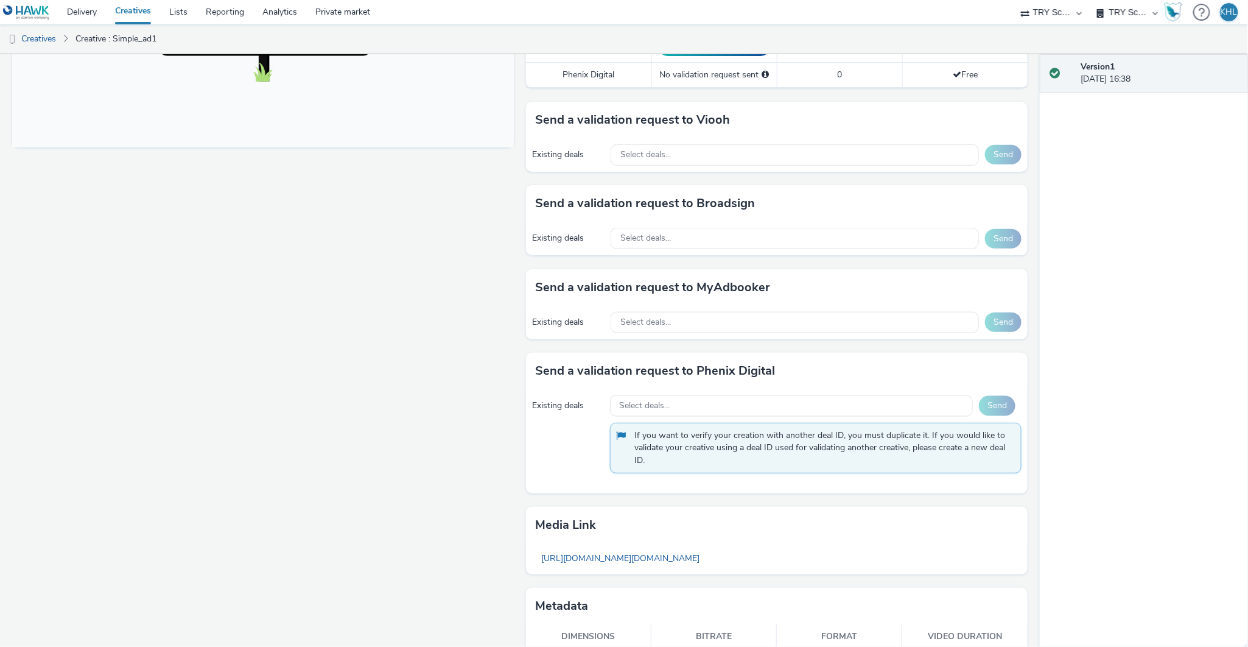
scroll to position [493, 0]
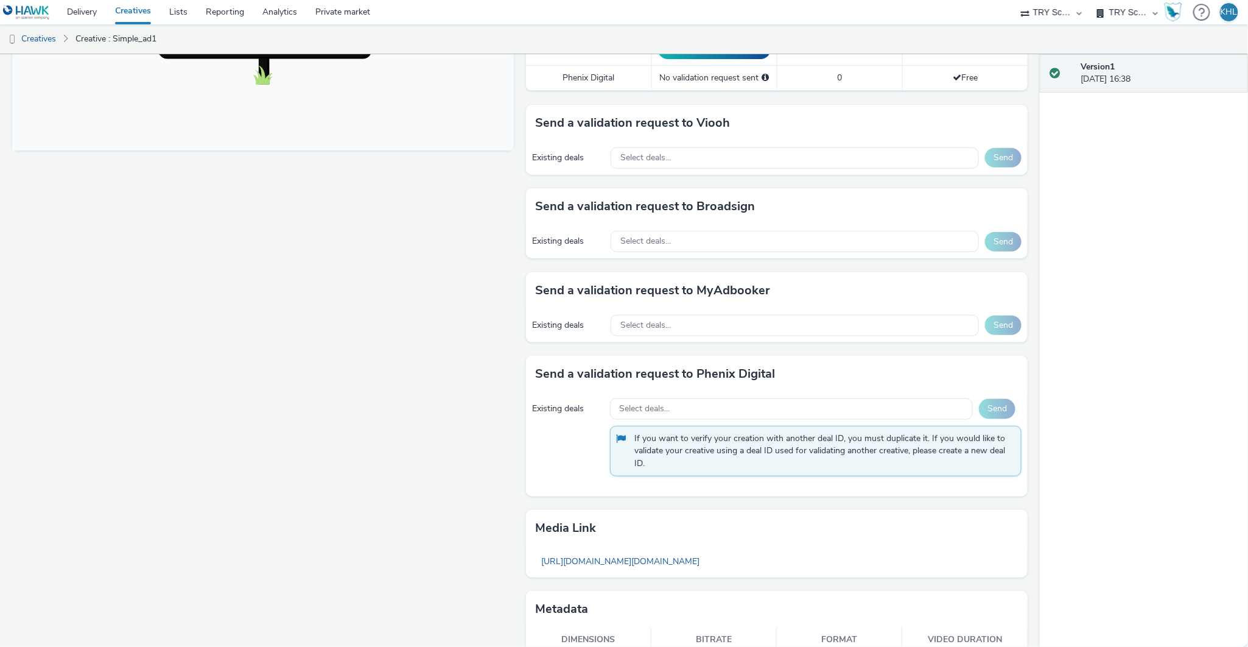
click at [713, 163] on div "Existing deals Select deals... Send" at bounding box center [777, 157] width 502 height 33
click at [714, 152] on div "Select deals..." at bounding box center [795, 157] width 368 height 21
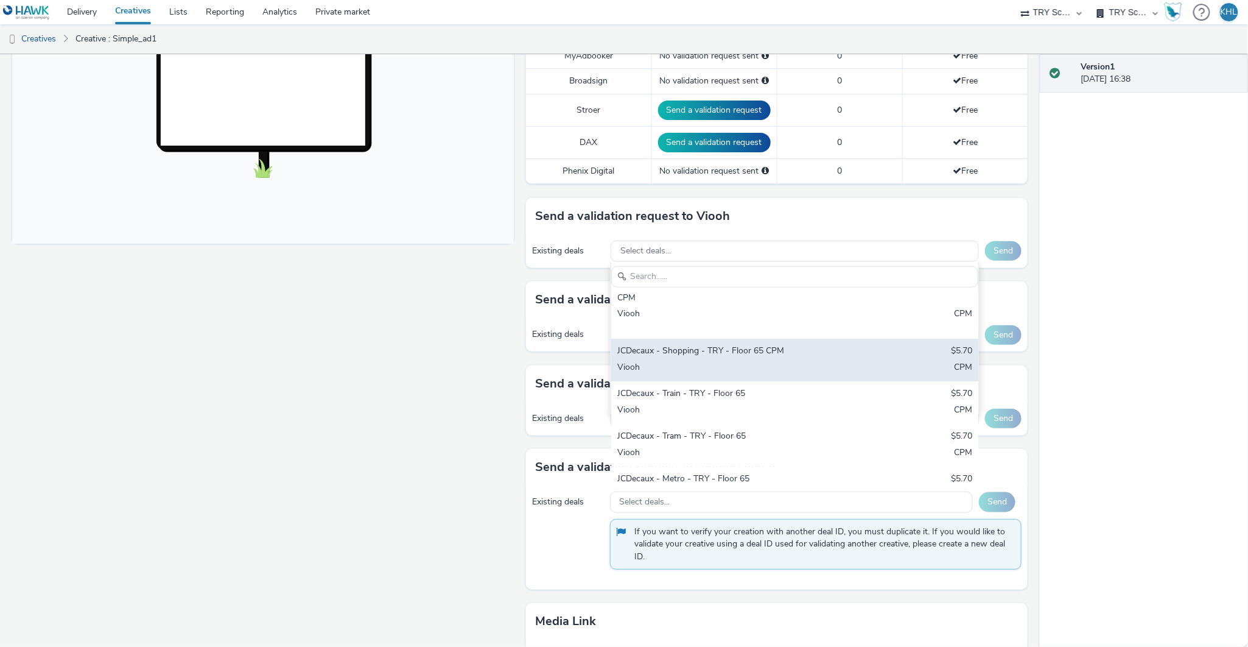
scroll to position [19, 0]
click at [732, 351] on div "JCDecaux - Shopping - TRY - Floor 65 CPM $5.70 Viooh CPM" at bounding box center [794, 359] width 367 height 43
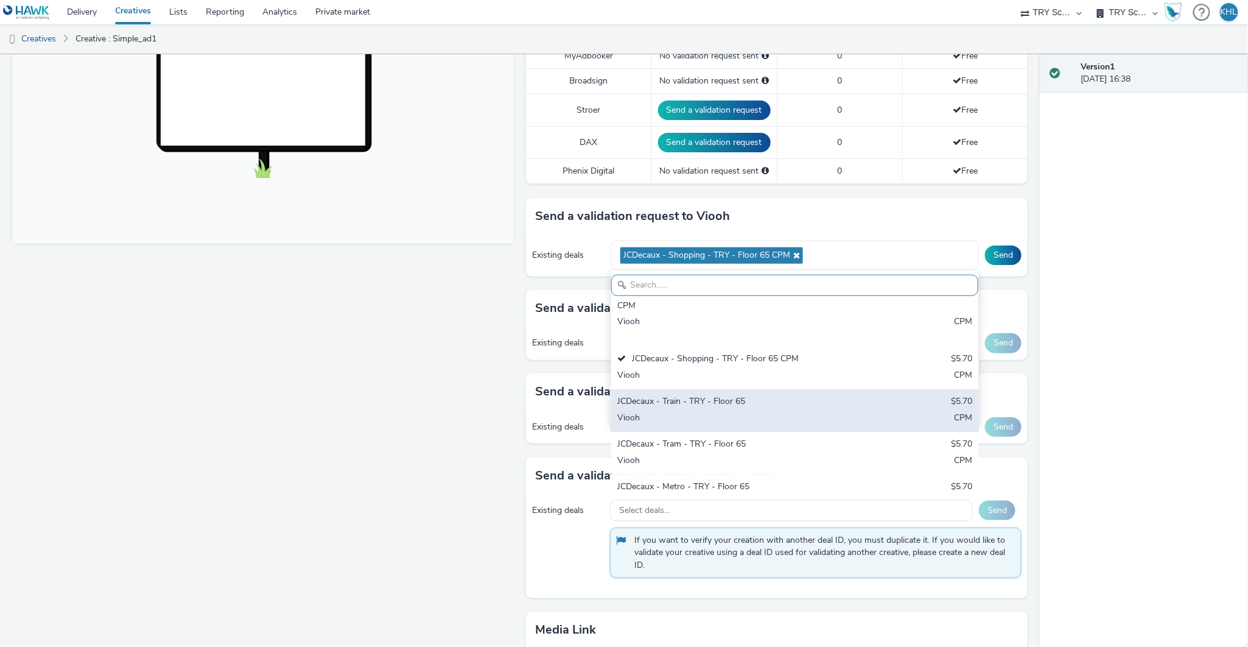
click at [723, 401] on div "JCDecaux - Train - TRY - Floor 65 $5.70 Viooh CPM" at bounding box center [794, 410] width 367 height 43
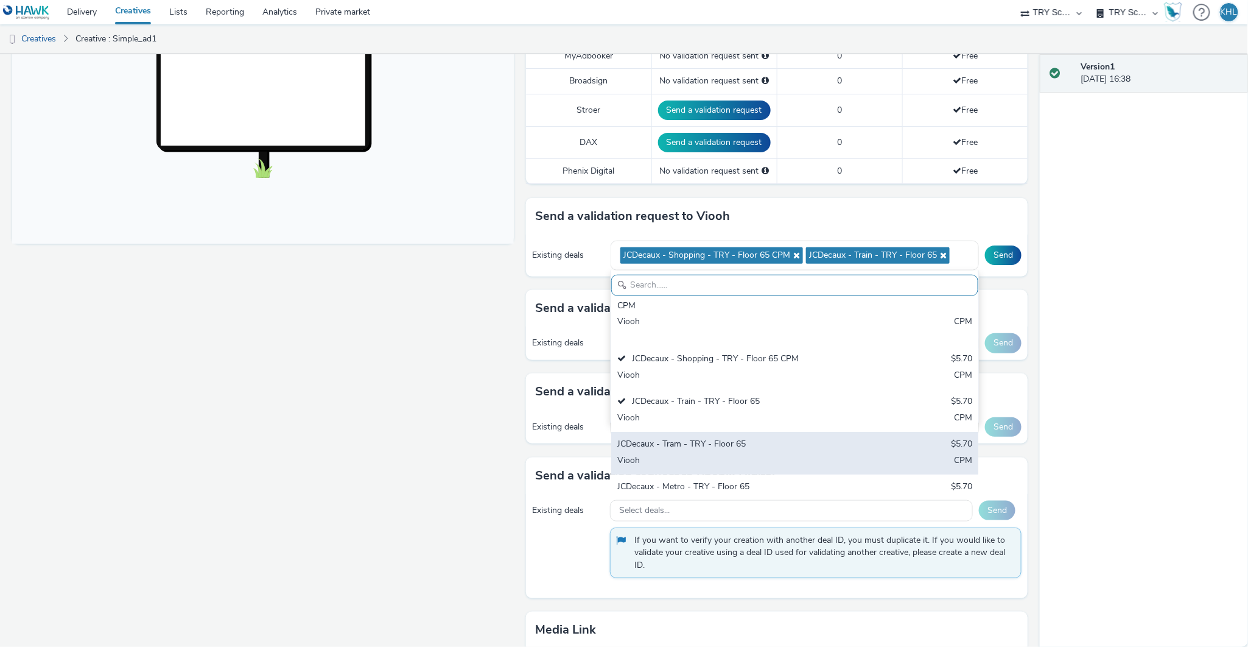
click at [712, 438] on div "JCDecaux - Tram - TRY - Floor 65" at bounding box center [734, 445] width 234 height 14
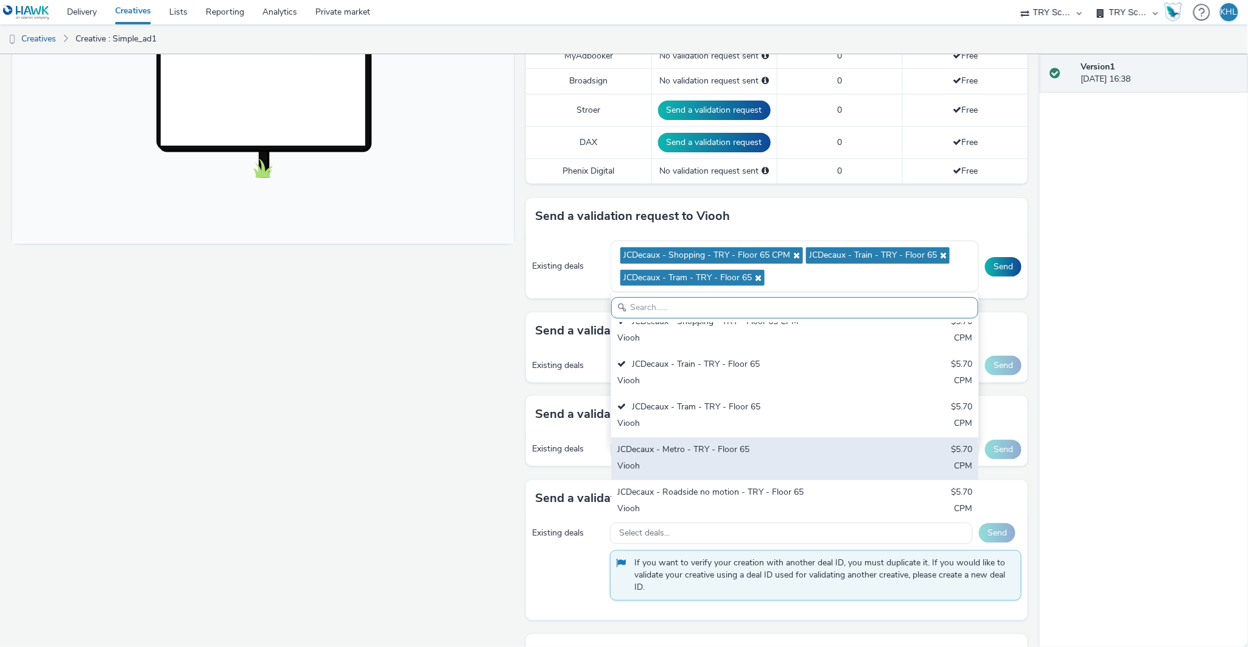
click at [701, 462] on div "Viooh" at bounding box center [734, 467] width 234 height 14
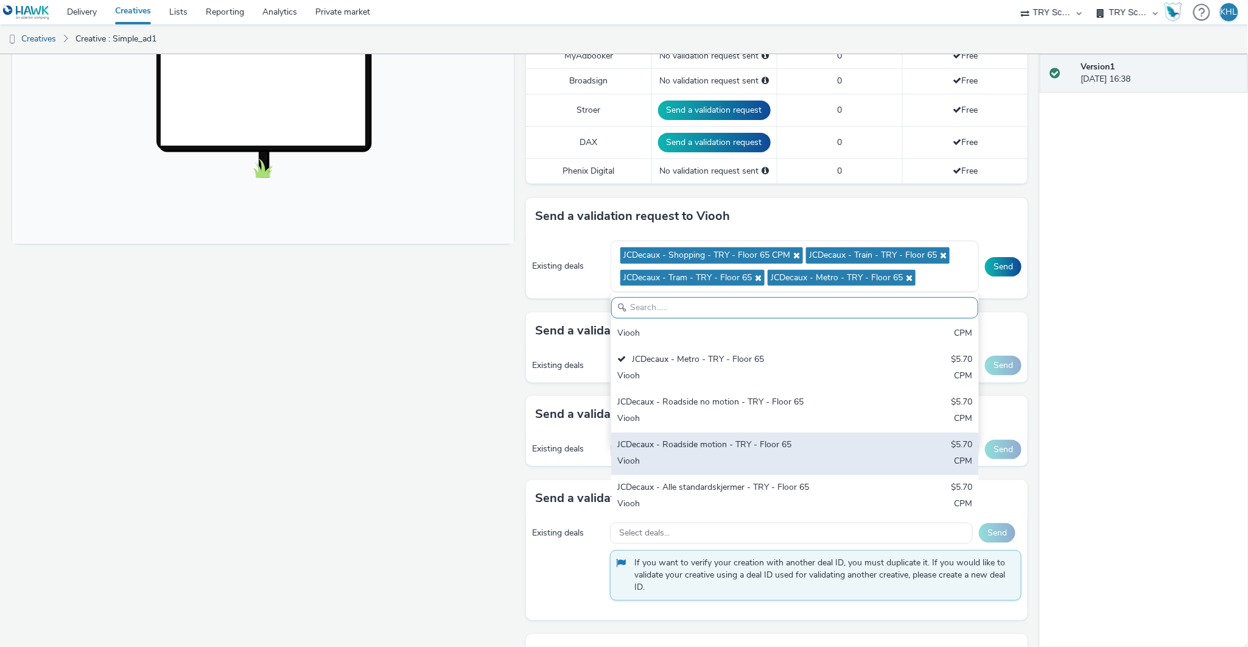
click at [723, 446] on div "JCDecaux - Roadside motion - TRY - Floor 65 $5.70 Viooh CPM" at bounding box center [794, 453] width 367 height 43
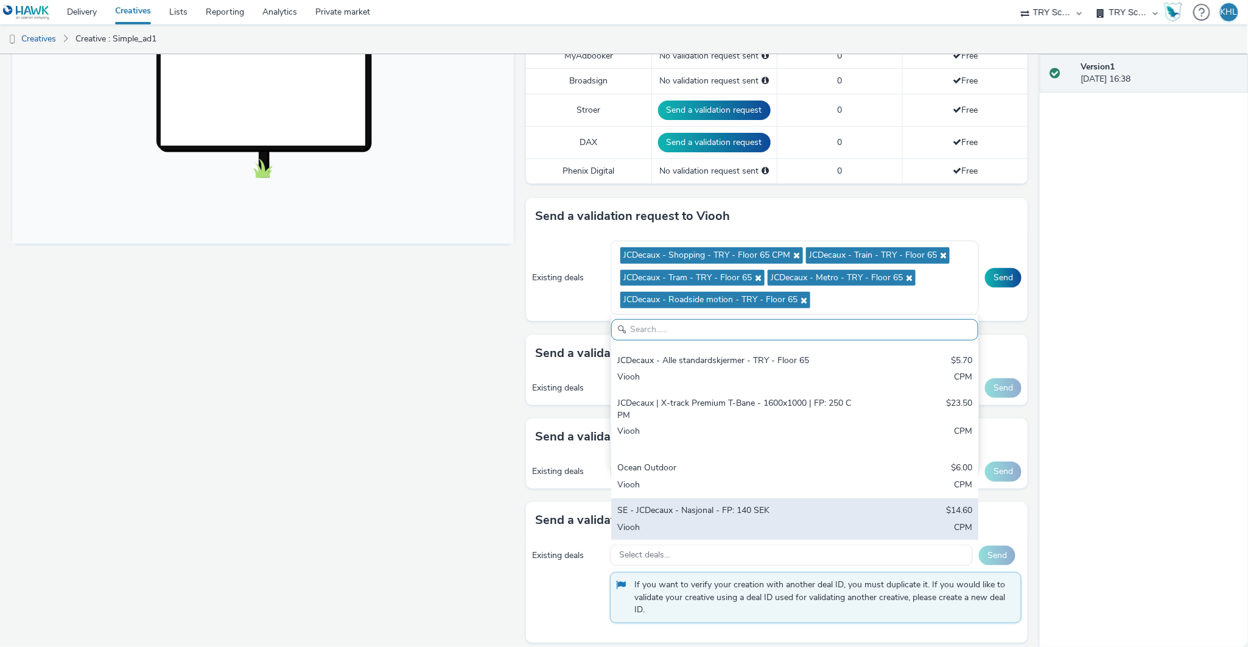
scroll to position [317, 0]
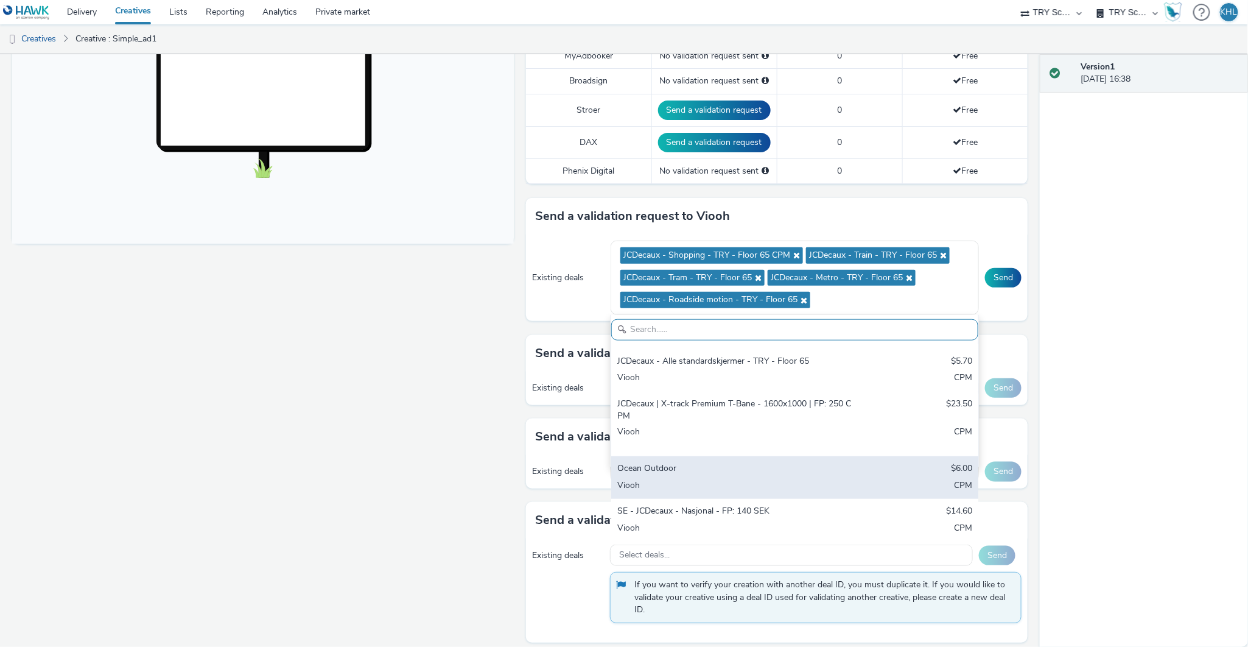
click at [704, 468] on div "Ocean Outdoor $6.00 Viooh CPM" at bounding box center [794, 477] width 367 height 43
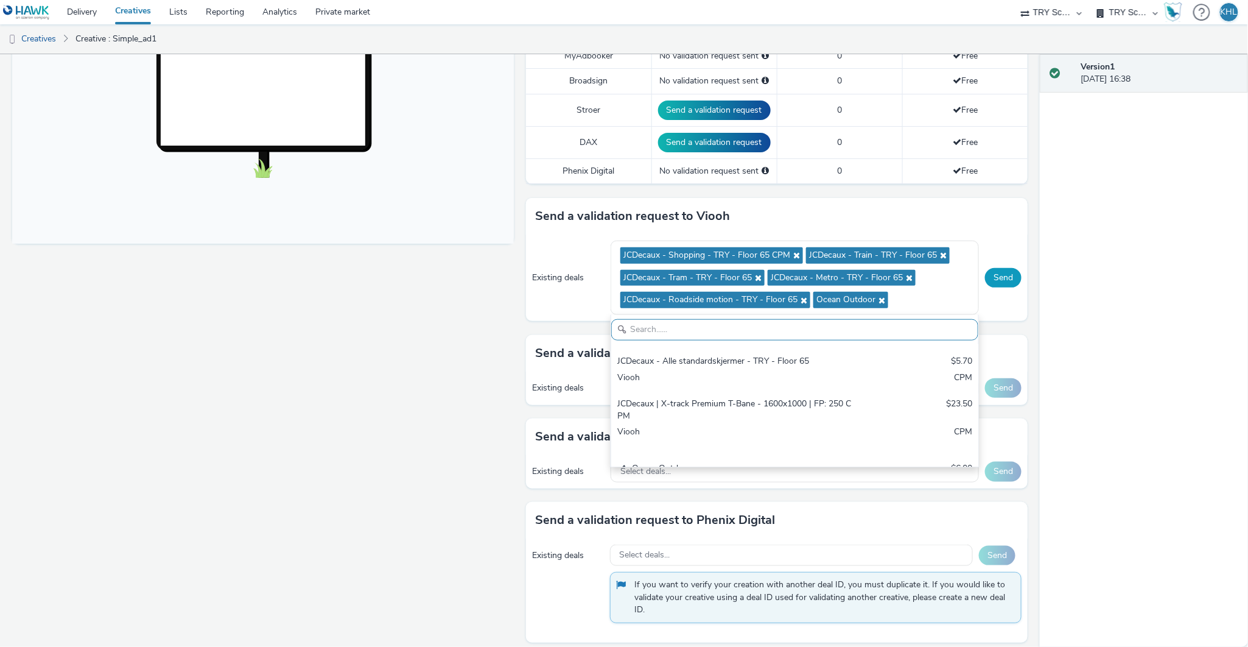
click at [1005, 268] on button "Send" at bounding box center [1003, 277] width 37 height 19
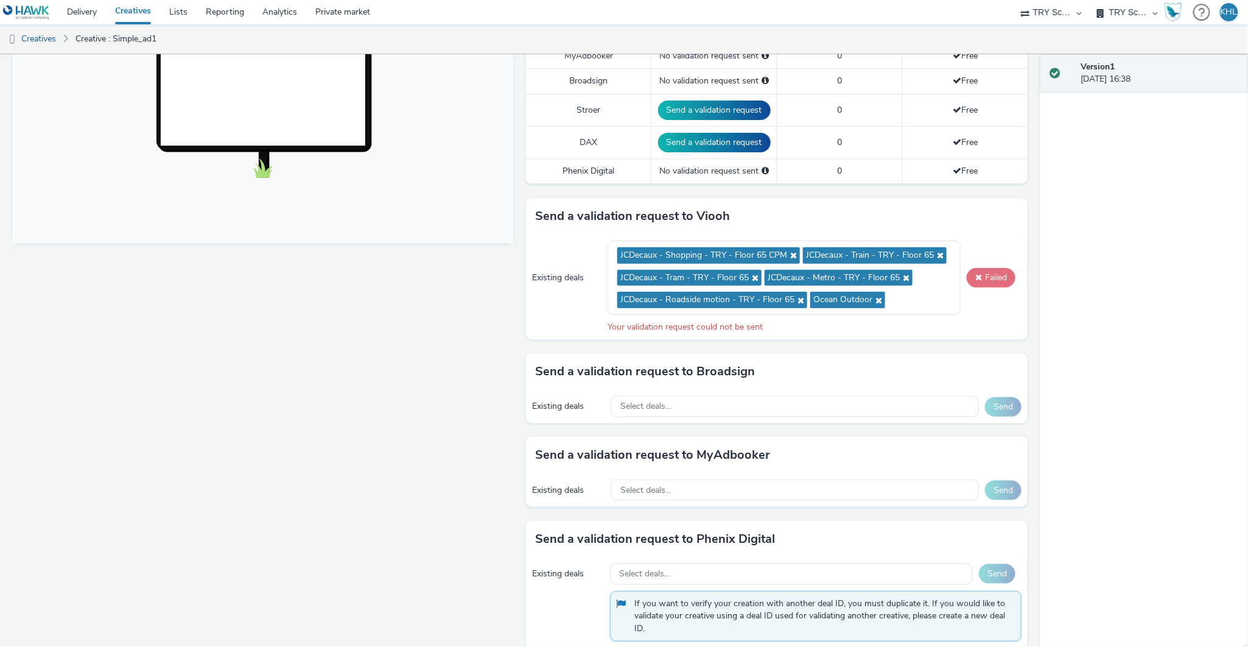
click at [994, 277] on button "Failed" at bounding box center [991, 277] width 49 height 19
click at [874, 296] on icon at bounding box center [877, 300] width 10 height 9
click at [984, 271] on button "Failed" at bounding box center [991, 277] width 49 height 19
click at [1001, 270] on button "Failed" at bounding box center [991, 277] width 49 height 19
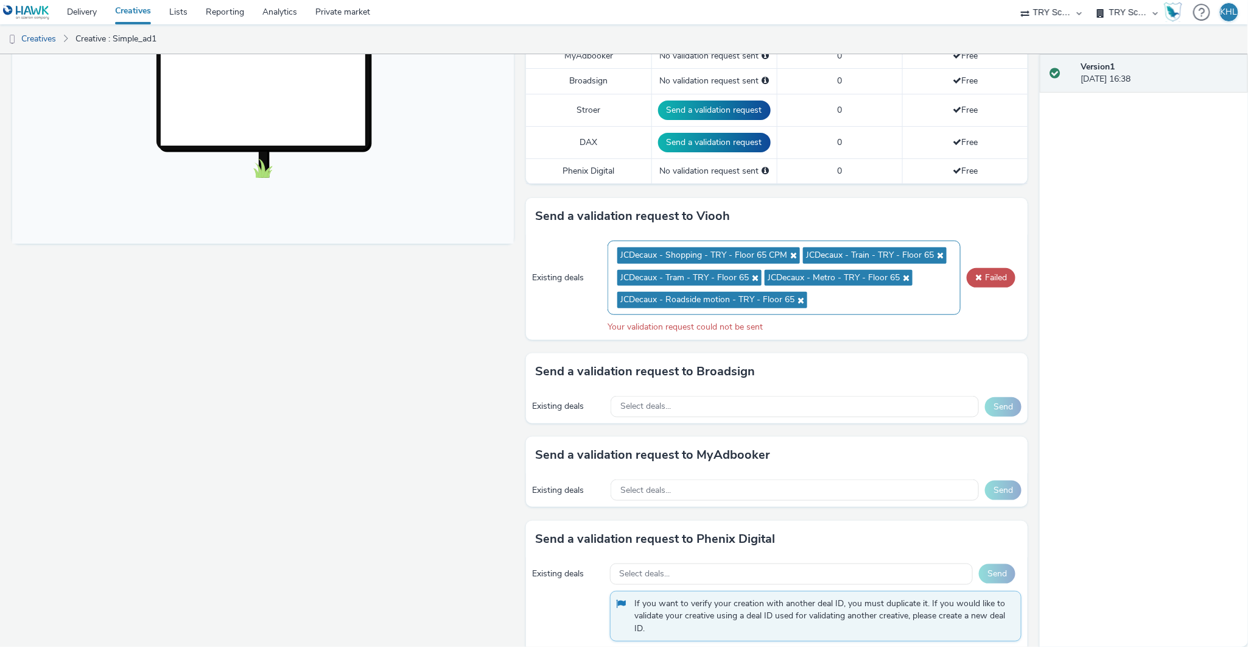
click at [1003, 210] on div "Send a validation request to Viooh" at bounding box center [777, 216] width 502 height 37
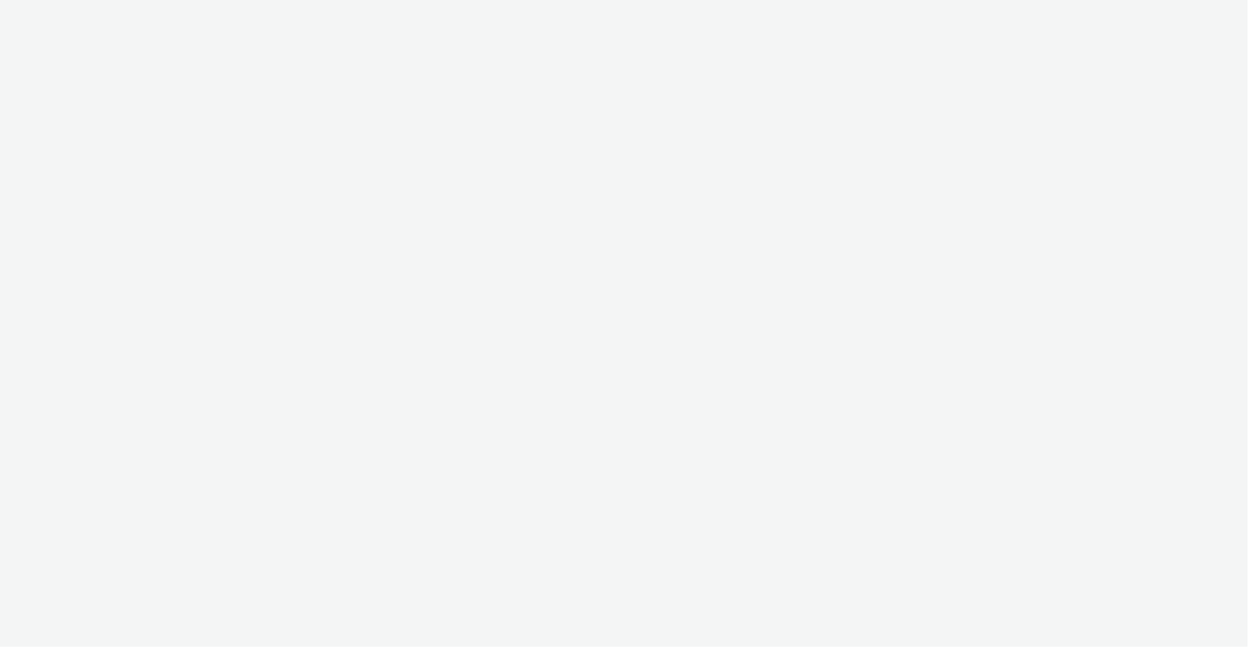
select select "9bcd8e0d-5764-4b89-88fe-b89ee02050ce"
select select "b9dae05b-e3f1-4ff2-954b-b373158465c4"
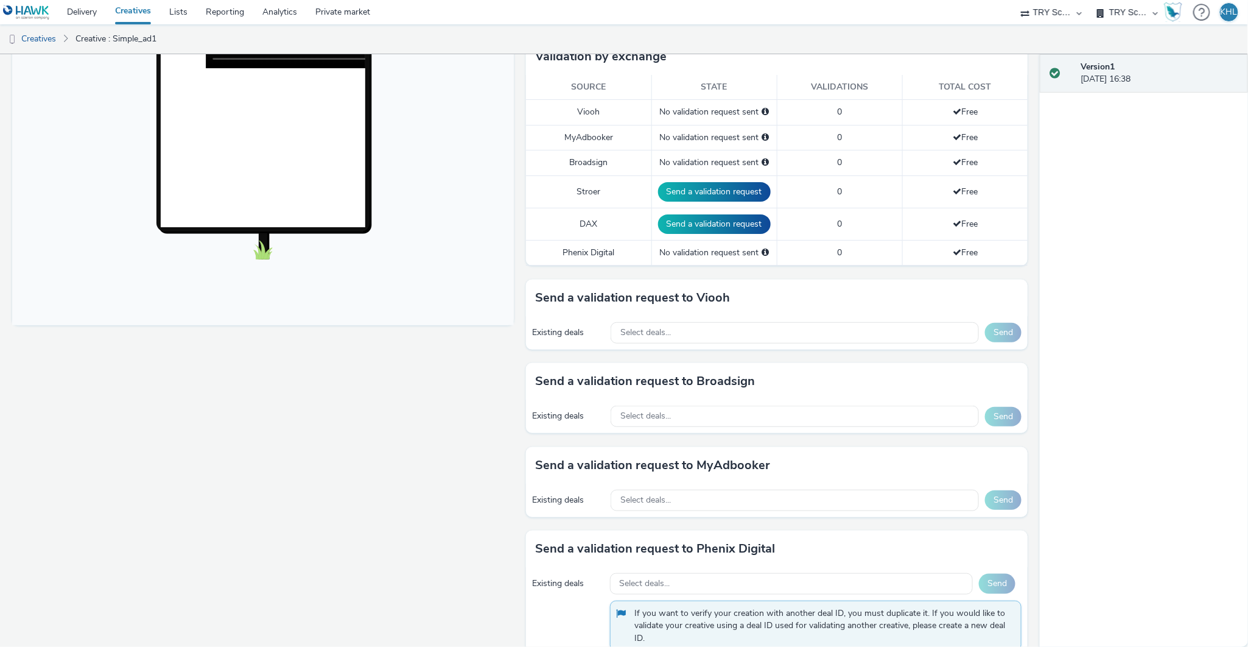
scroll to position [339, 0]
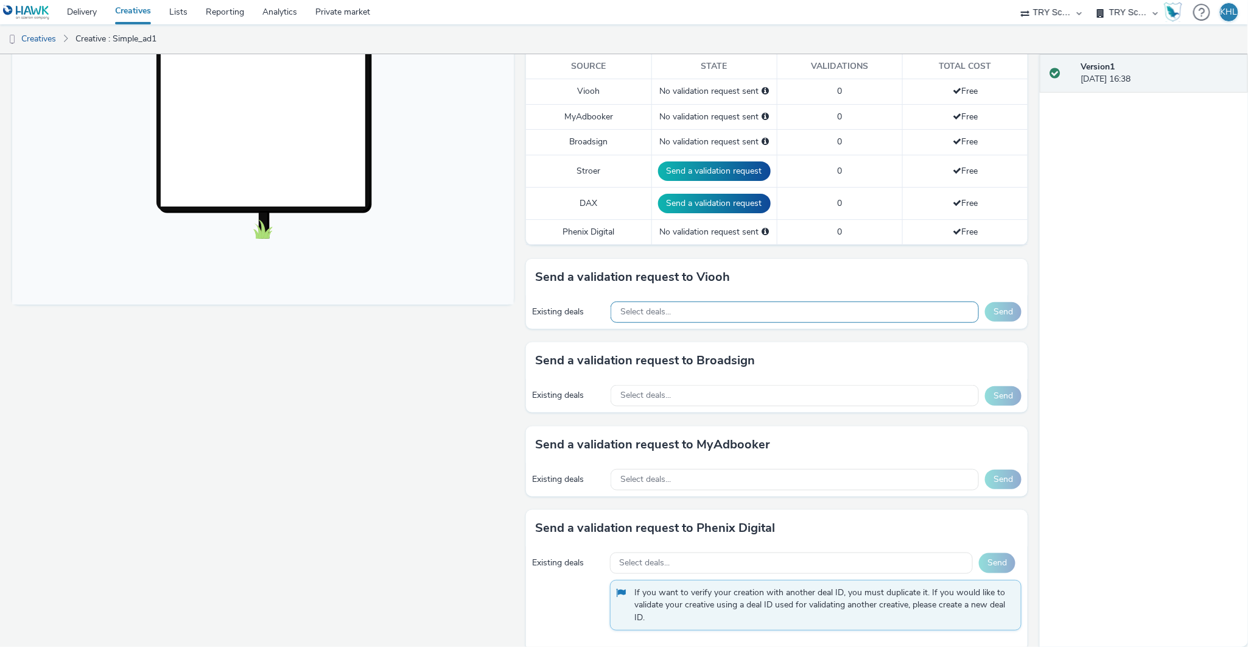
click at [683, 301] on div "Select deals..." at bounding box center [795, 311] width 368 height 21
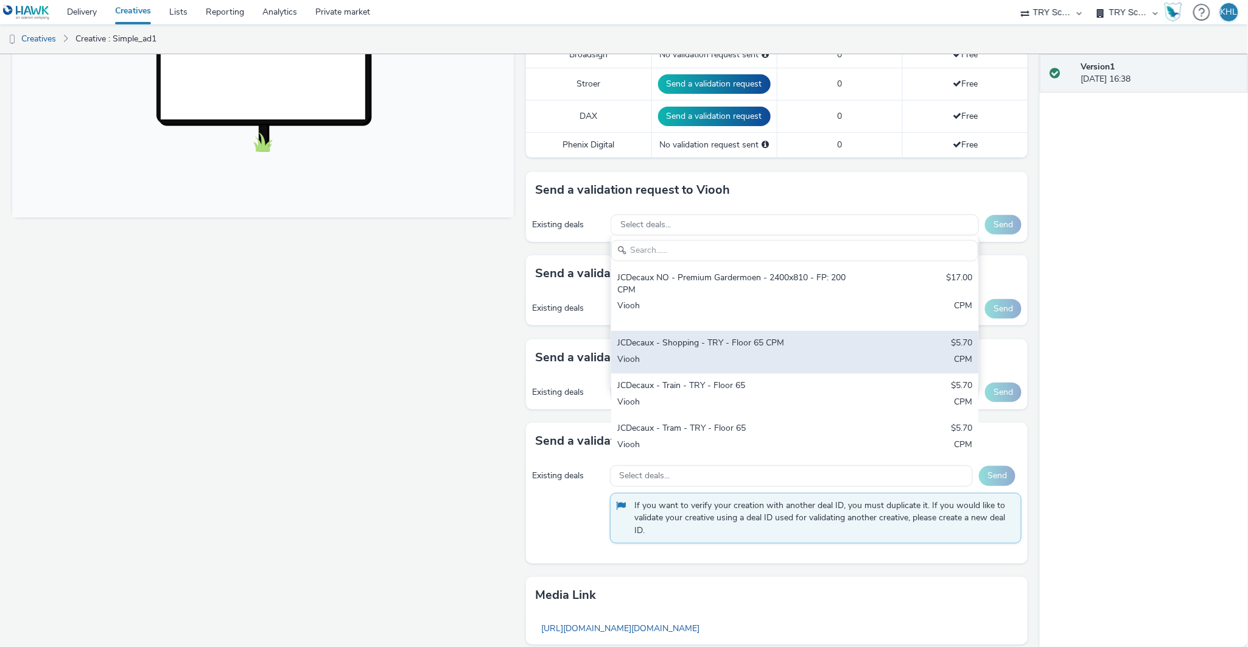
scroll to position [427, 0]
click at [689, 336] on div "JCDecaux - Shopping - TRY - Floor 65 CPM" at bounding box center [734, 343] width 234 height 14
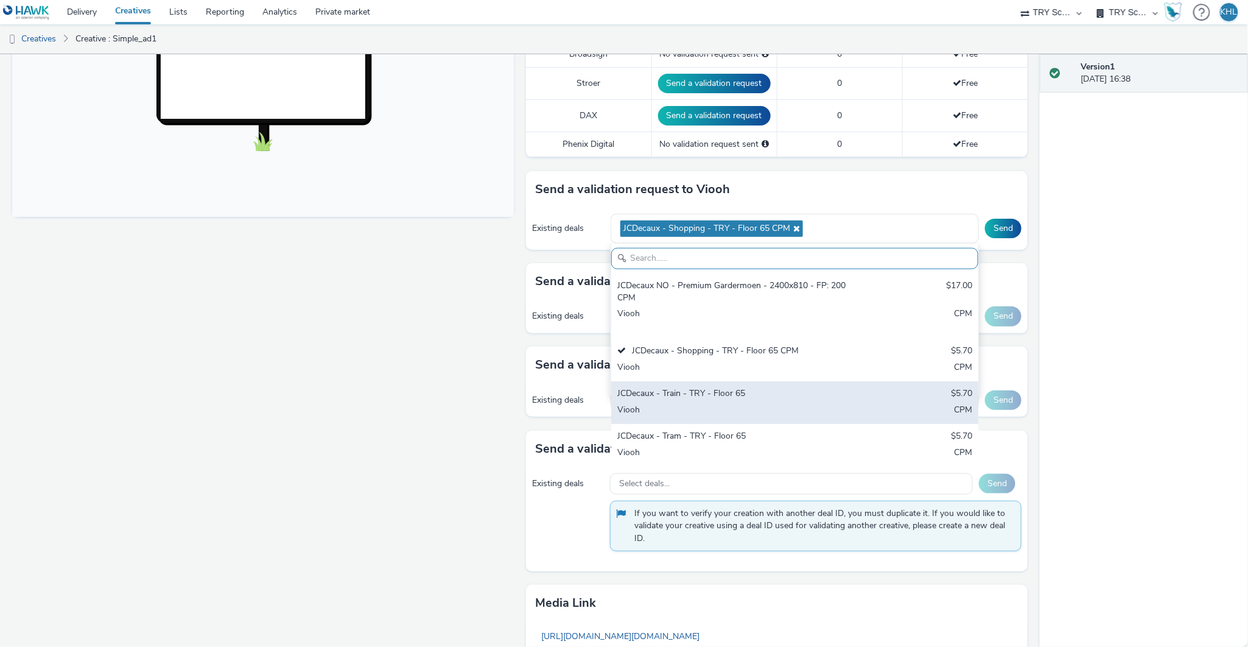
click at [689, 387] on div "JCDecaux - Train - TRY - Floor 65" at bounding box center [734, 394] width 234 height 14
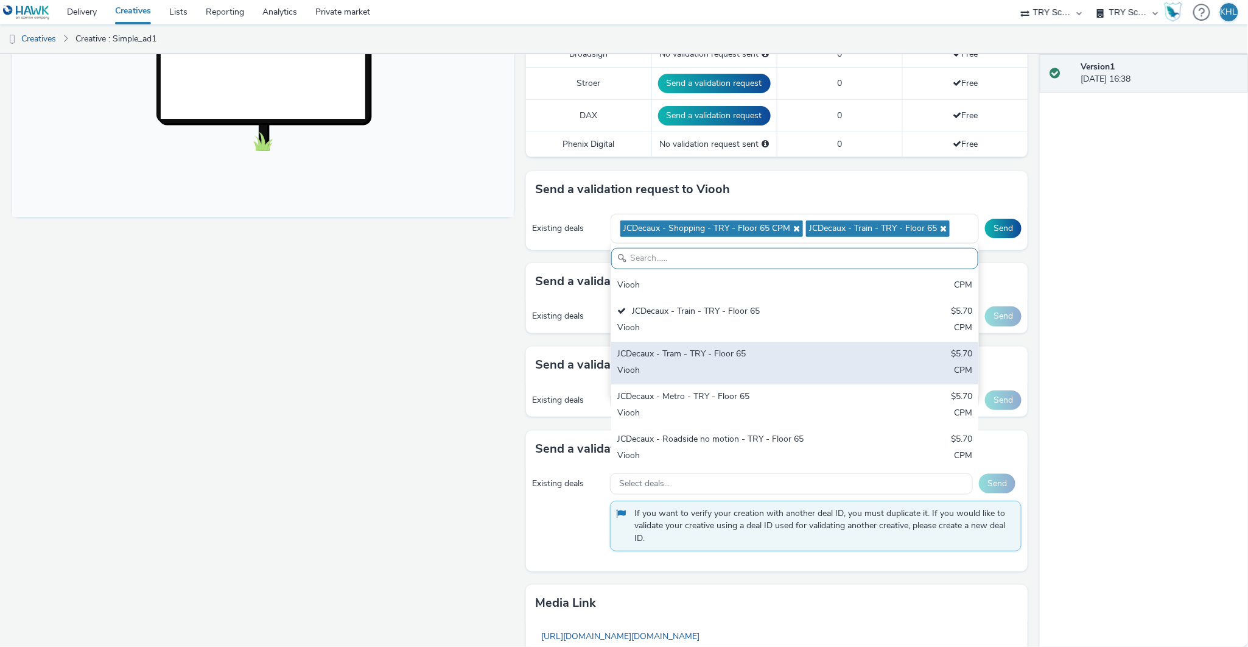
click at [704, 364] on div "Viooh" at bounding box center [734, 371] width 234 height 14
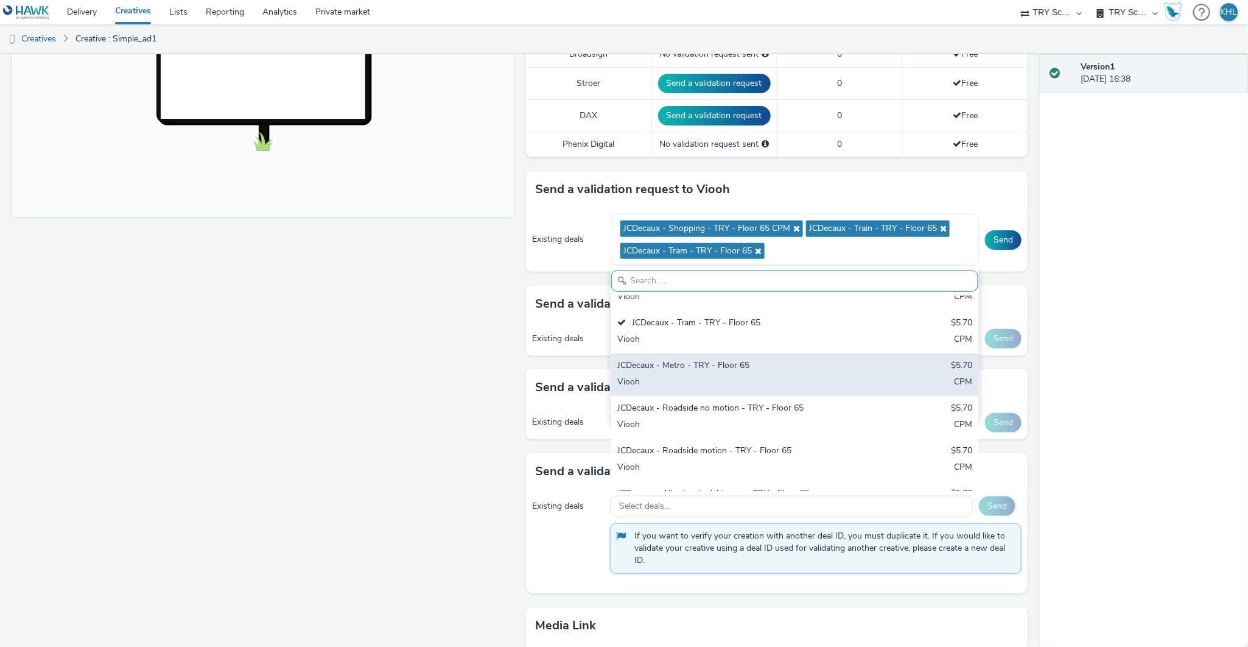
click at [700, 363] on div "JCDecaux - Metro - TRY - Floor 65" at bounding box center [734, 366] width 234 height 14
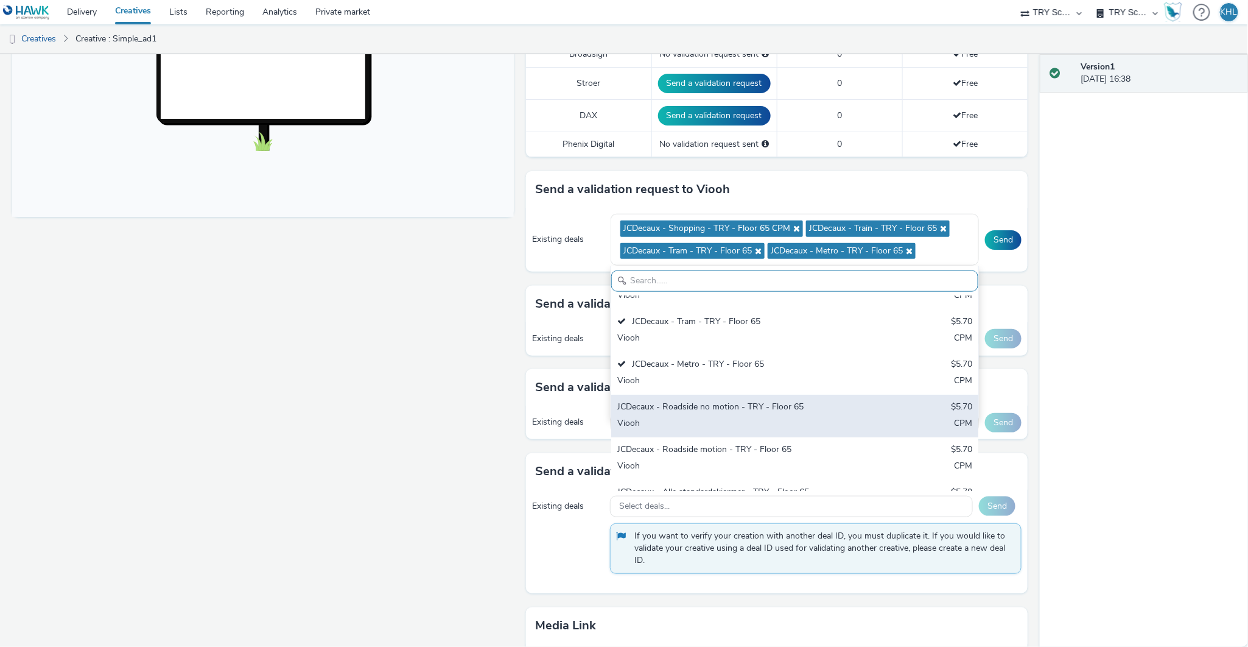
scroll to position [172, 0]
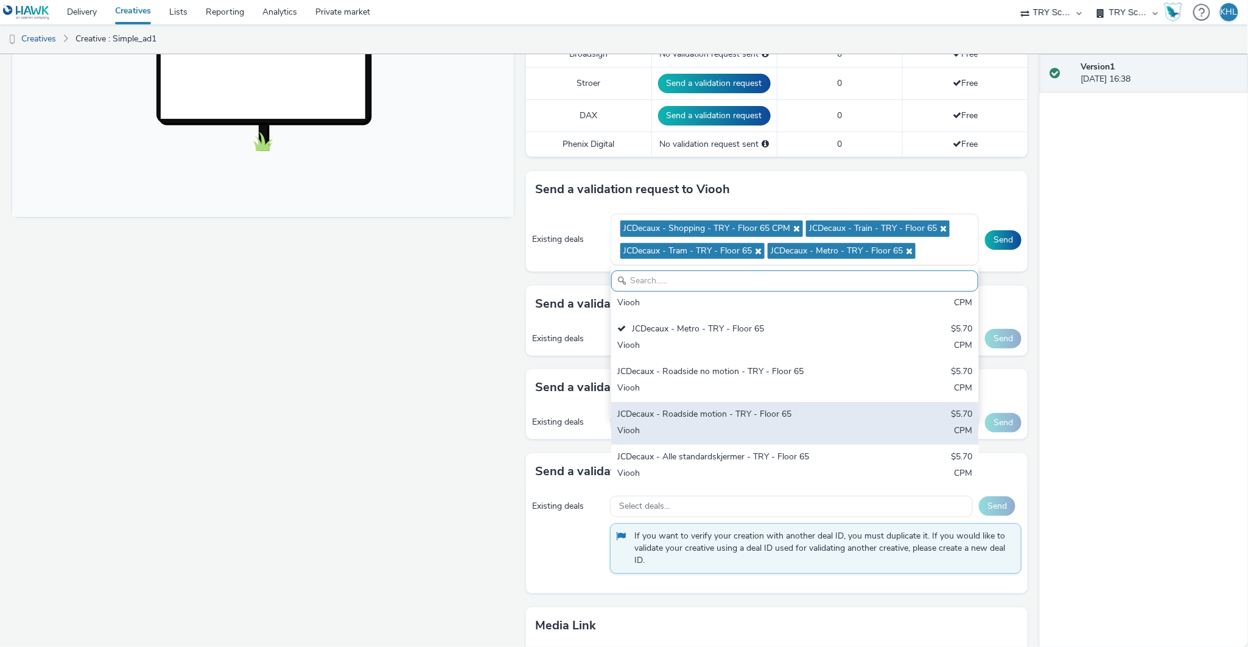
click at [740, 415] on div "JCDecaux - Roadside motion - TRY - Floor 65 $5.70 Viooh CPM" at bounding box center [794, 423] width 367 height 43
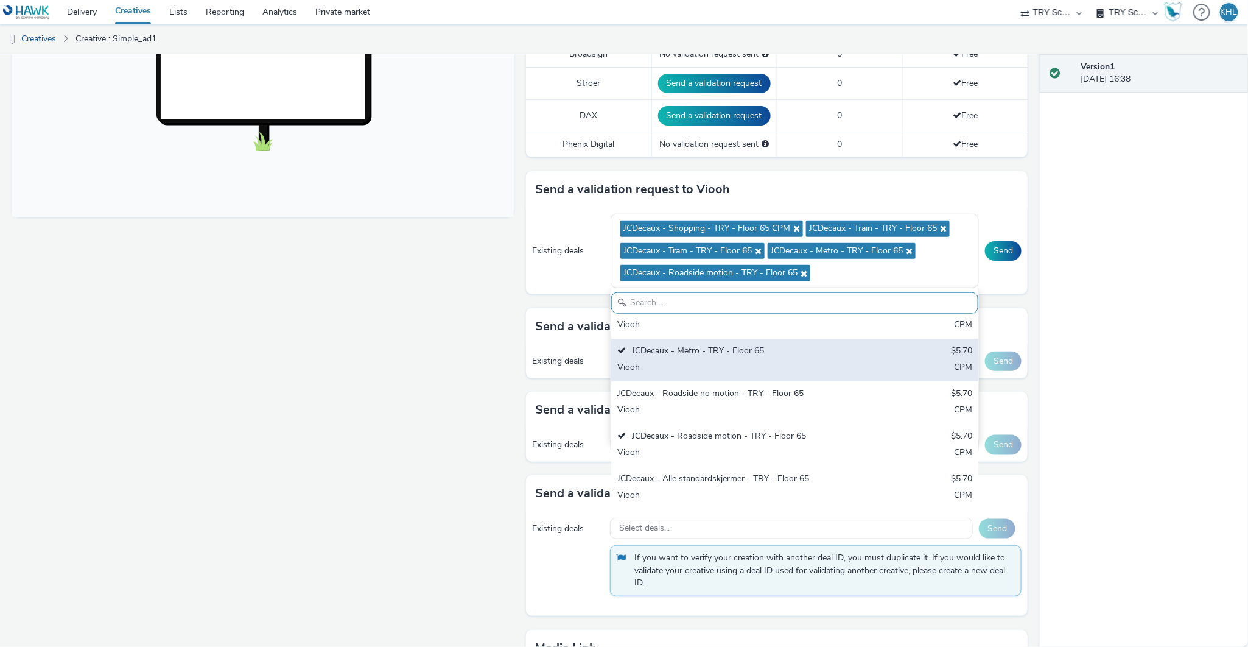
scroll to position [193, 0]
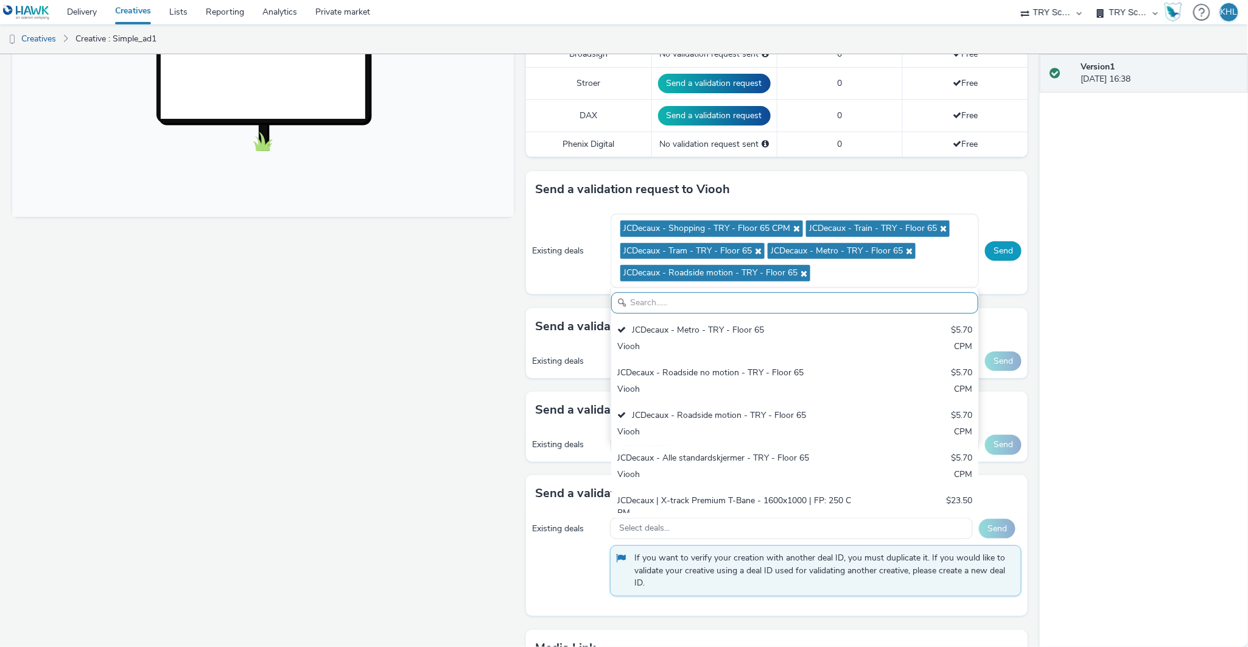
click at [1008, 252] on button "Send" at bounding box center [1003, 250] width 37 height 19
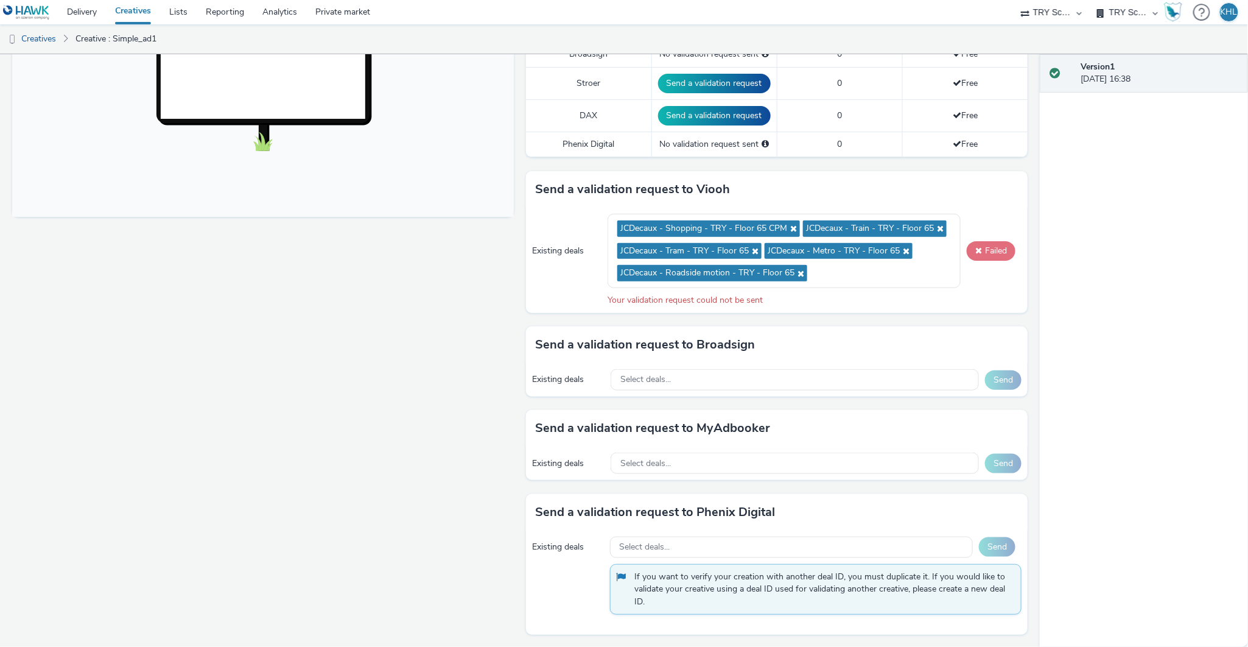
click at [1000, 253] on button "Failed" at bounding box center [991, 250] width 49 height 19
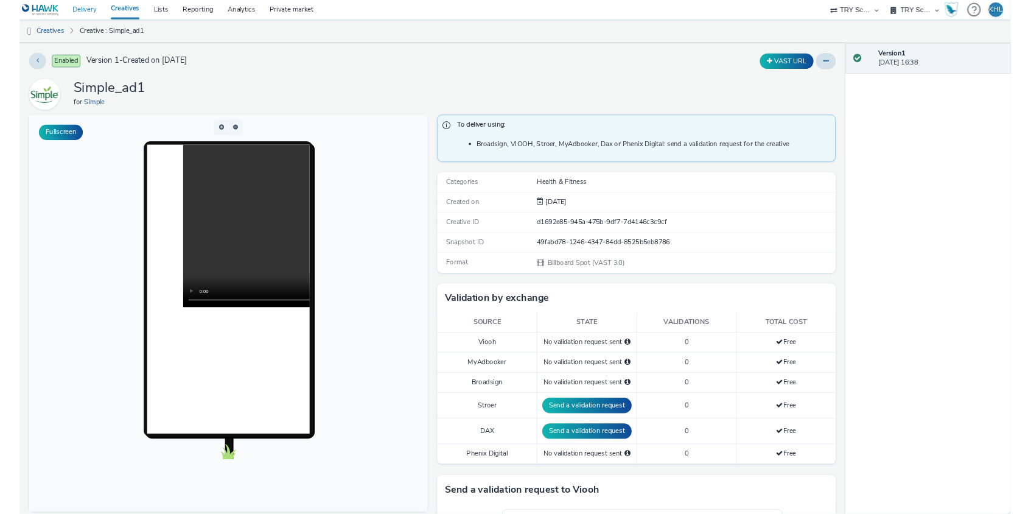
scroll to position [0, 0]
